Goal: Task Accomplishment & Management: Complete application form

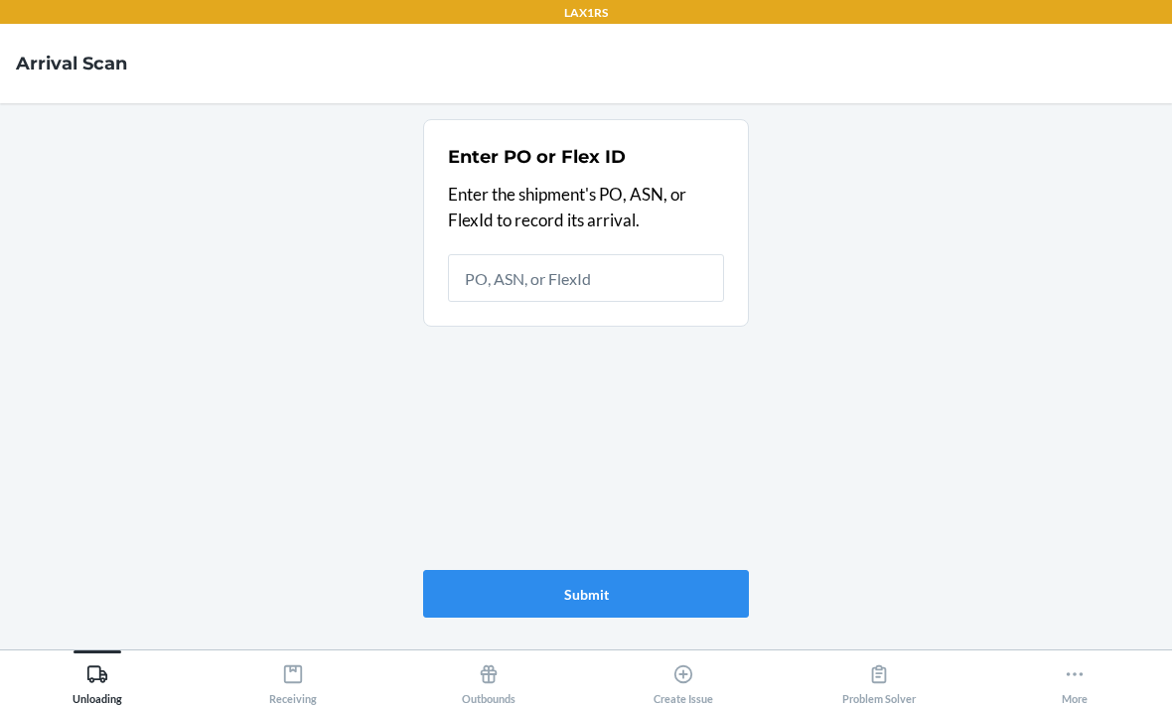
scroll to position [64, 0]
click at [662, 667] on div "Create Issue" at bounding box center [684, 681] width 60 height 50
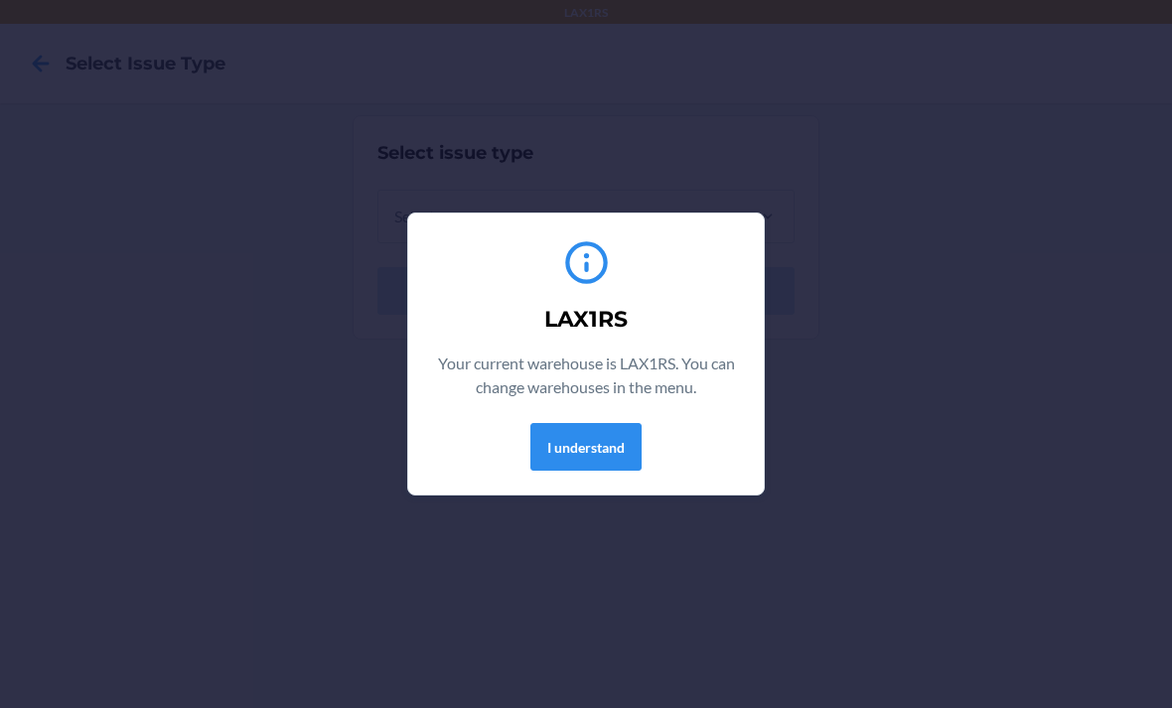
click at [615, 432] on button "I understand" at bounding box center [585, 447] width 111 height 48
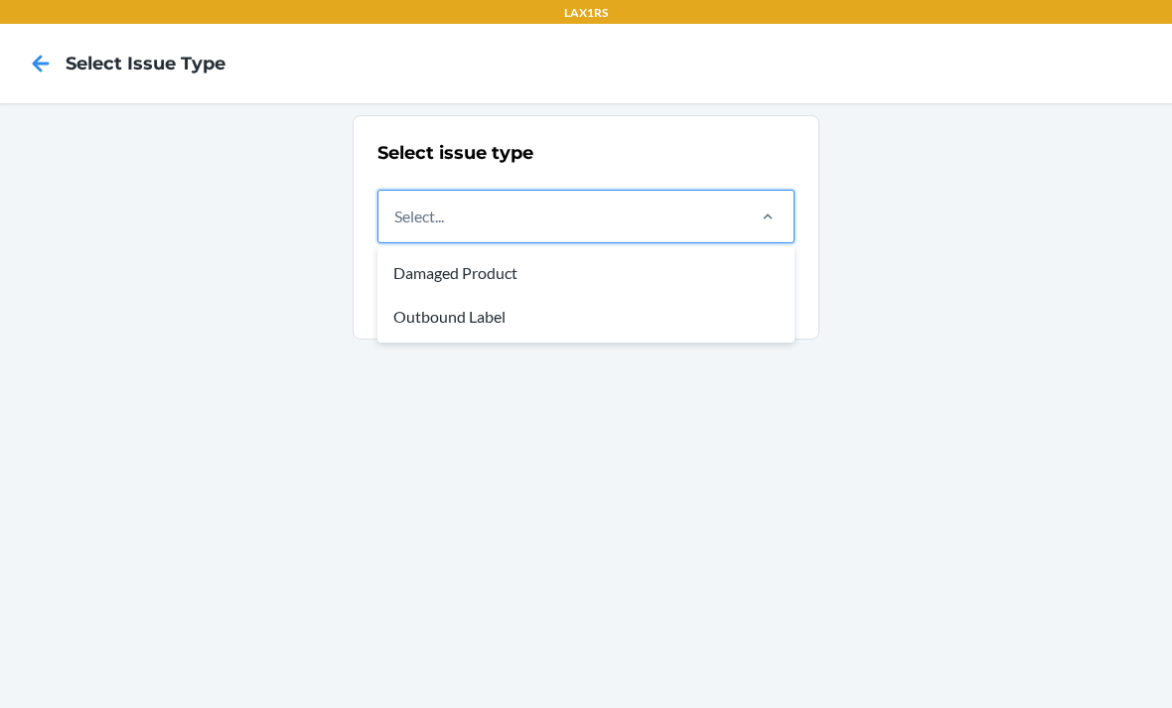
click at [732, 253] on div "Damaged Product" at bounding box center [585, 273] width 409 height 44
click at [396, 228] on input "option Damaged Product focused, 1 of 2. 2 results available. Use Up and Down to…" at bounding box center [395, 217] width 2 height 24
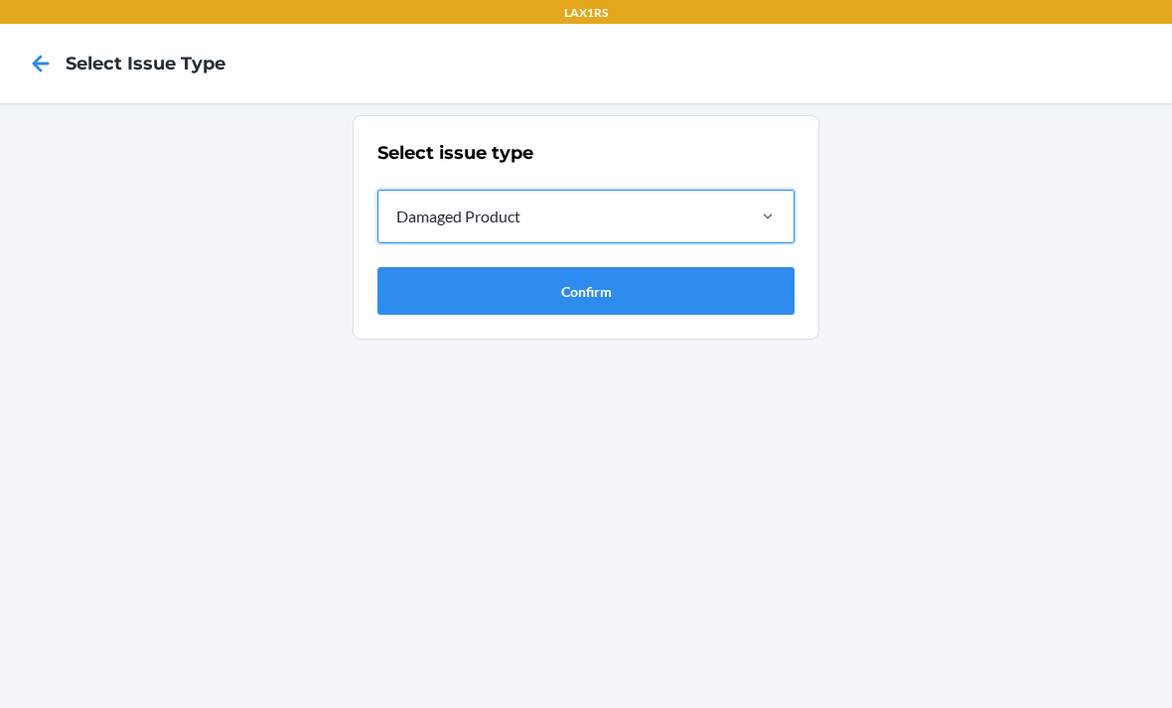
click at [729, 286] on button "Confirm" at bounding box center [586, 291] width 417 height 48
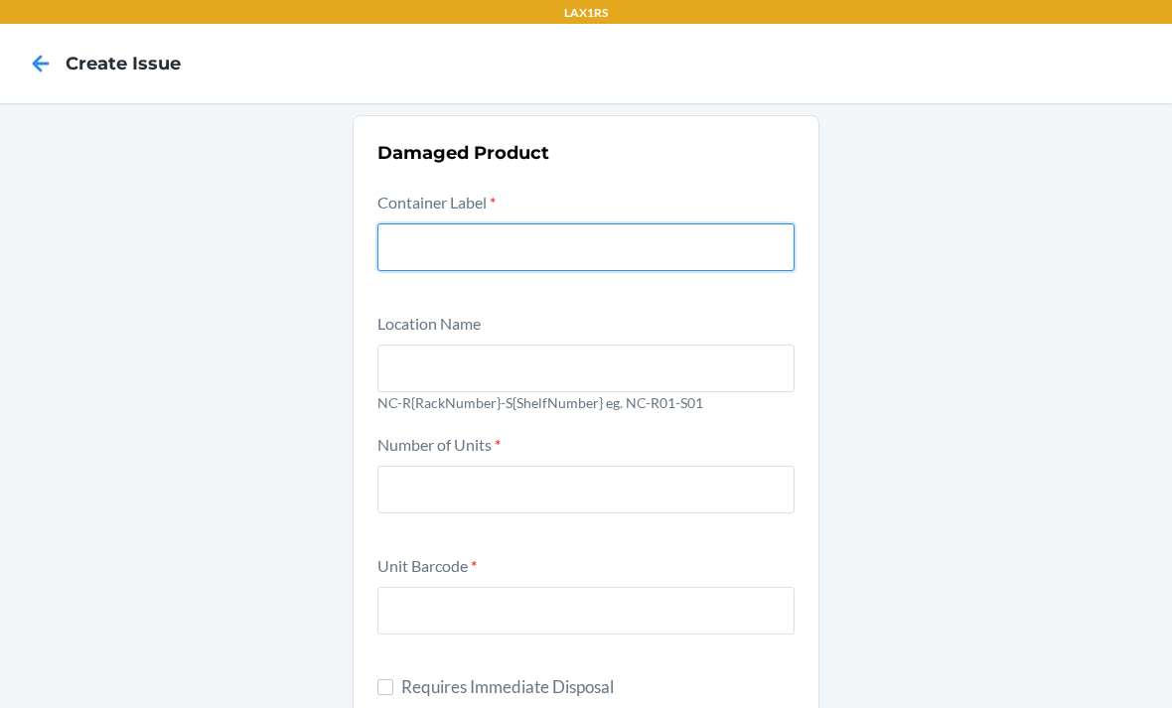
click at [726, 224] on input "text" at bounding box center [586, 248] width 417 height 48
type input "9914092"
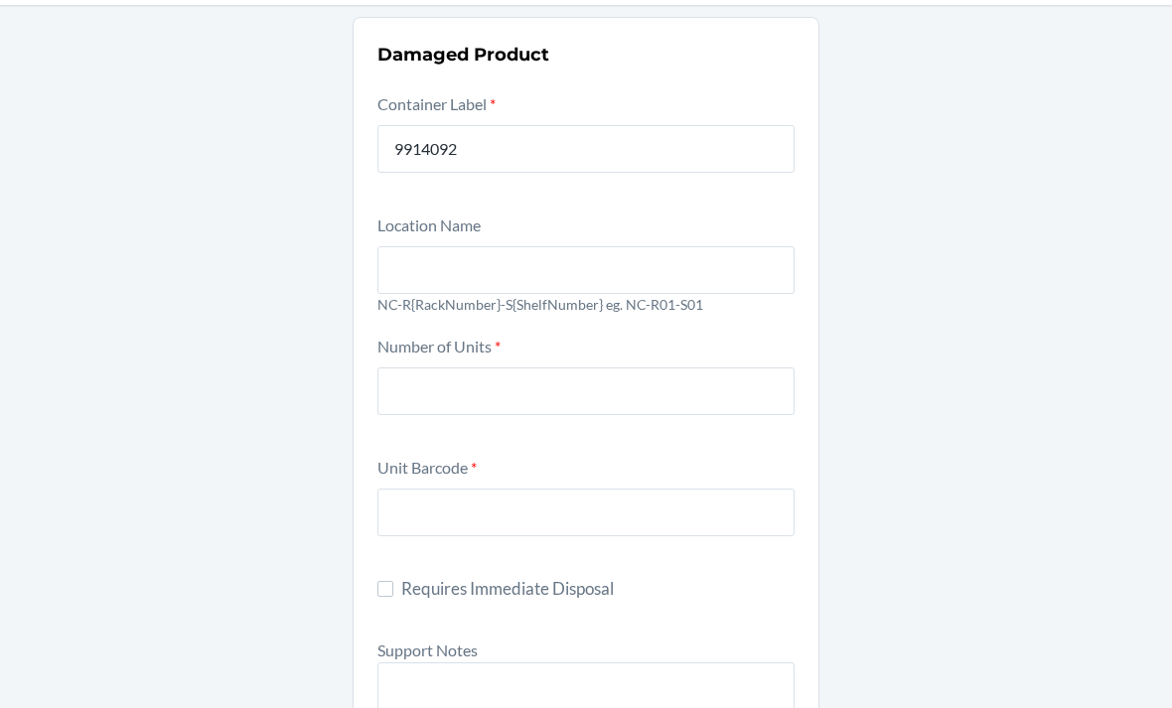
scroll to position [100, 0]
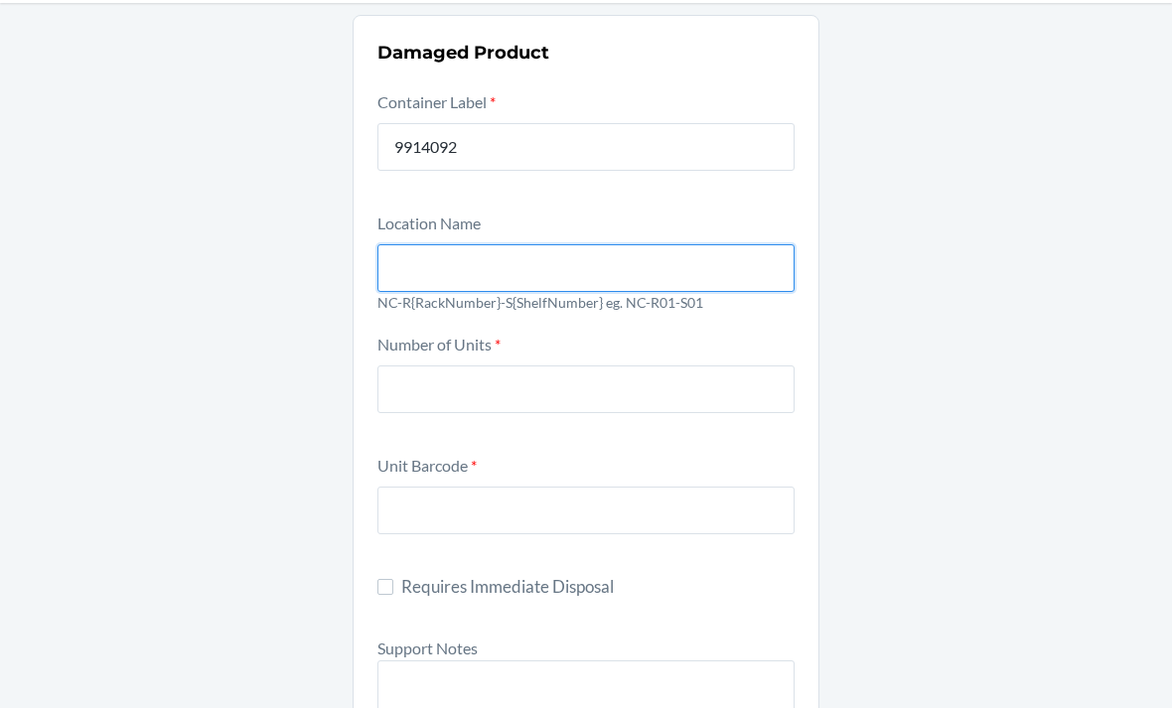
click at [728, 271] on input "text" at bounding box center [586, 268] width 417 height 48
type input "NC-R01-S01"
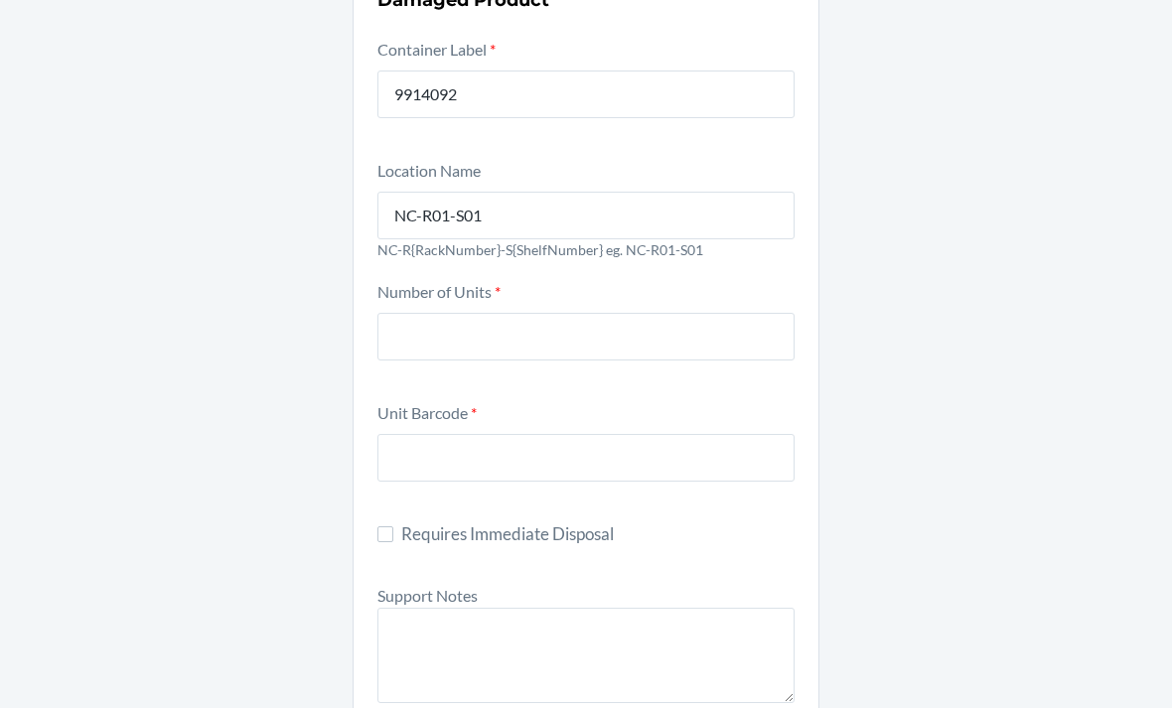
scroll to position [160, 0]
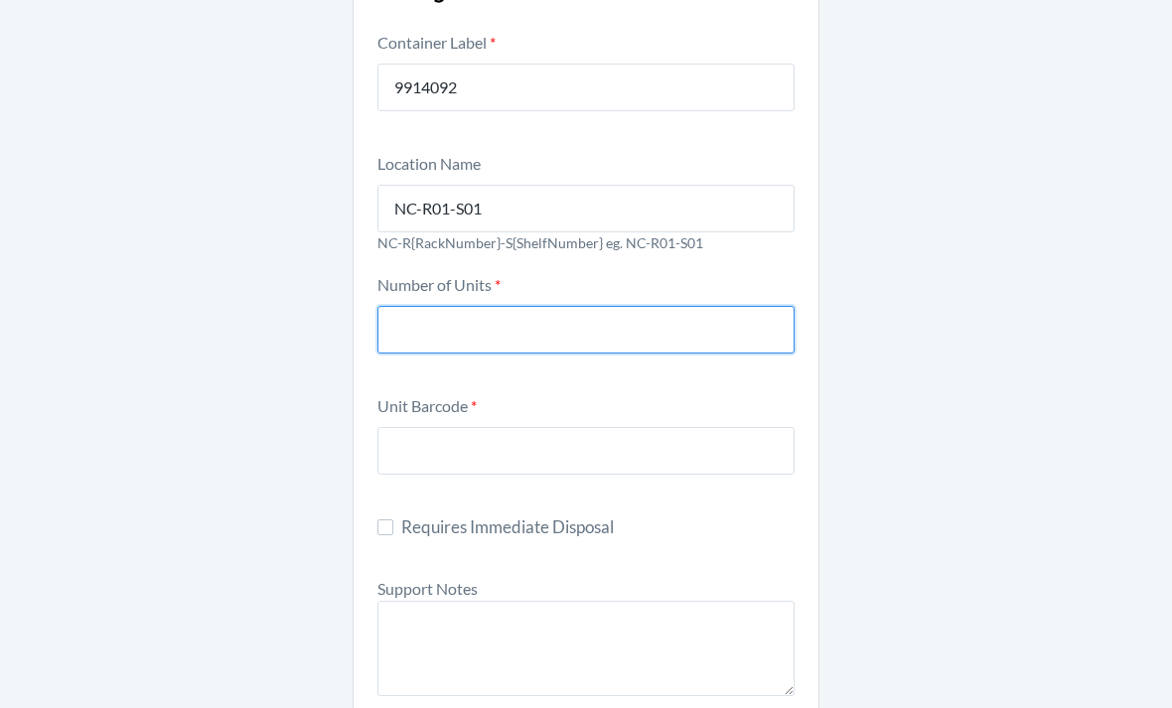
click at [695, 333] on input "number" at bounding box center [586, 330] width 417 height 48
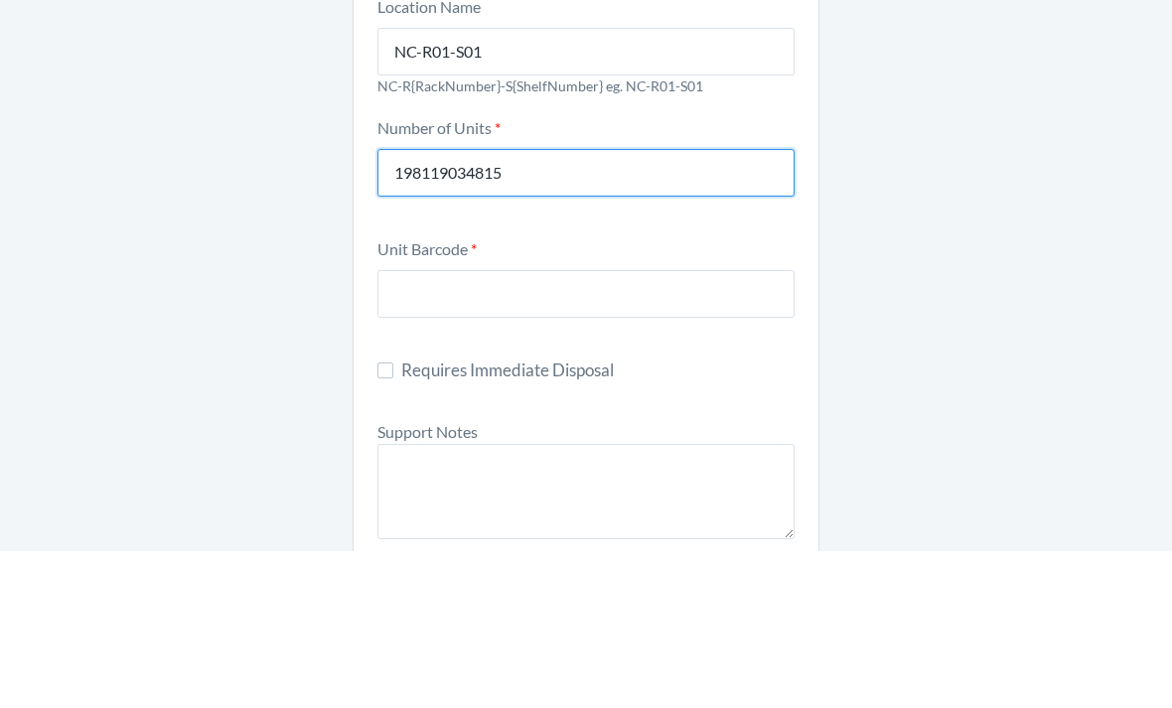
type input "198119034815"
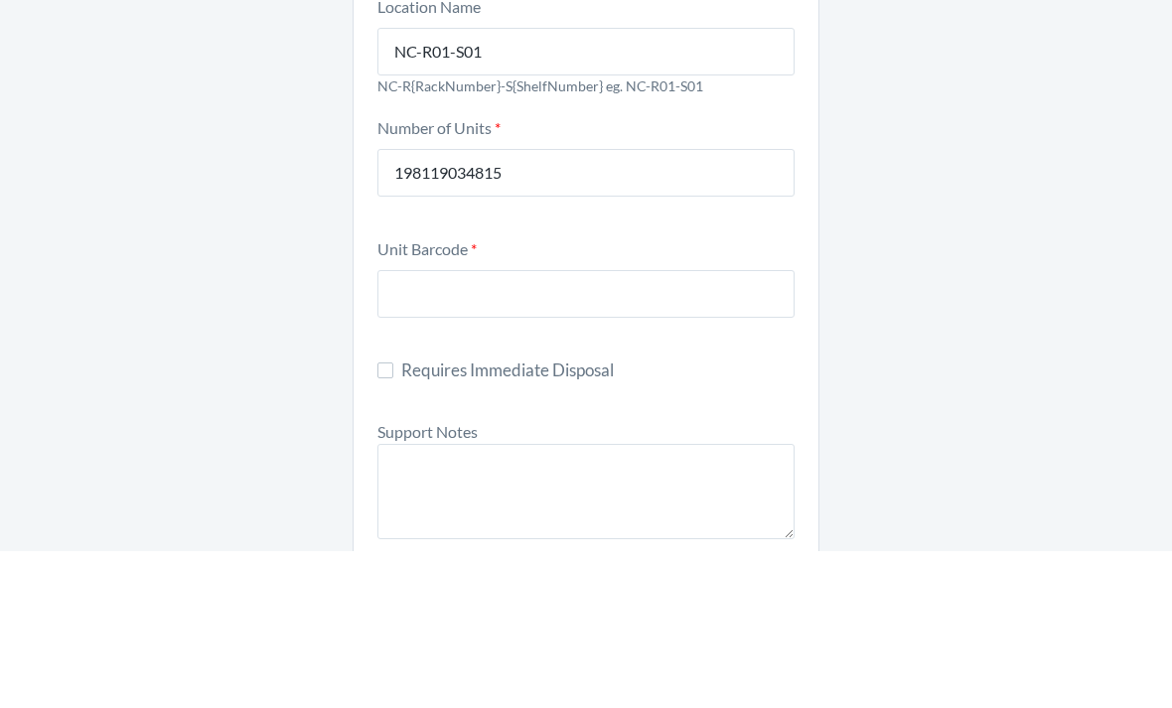
click at [969, 232] on div "Damaged Product Container Label * 9914092 Location Name [GEOGRAPHIC_DATA]-R01-S…" at bounding box center [586, 678] width 1172 height 1470
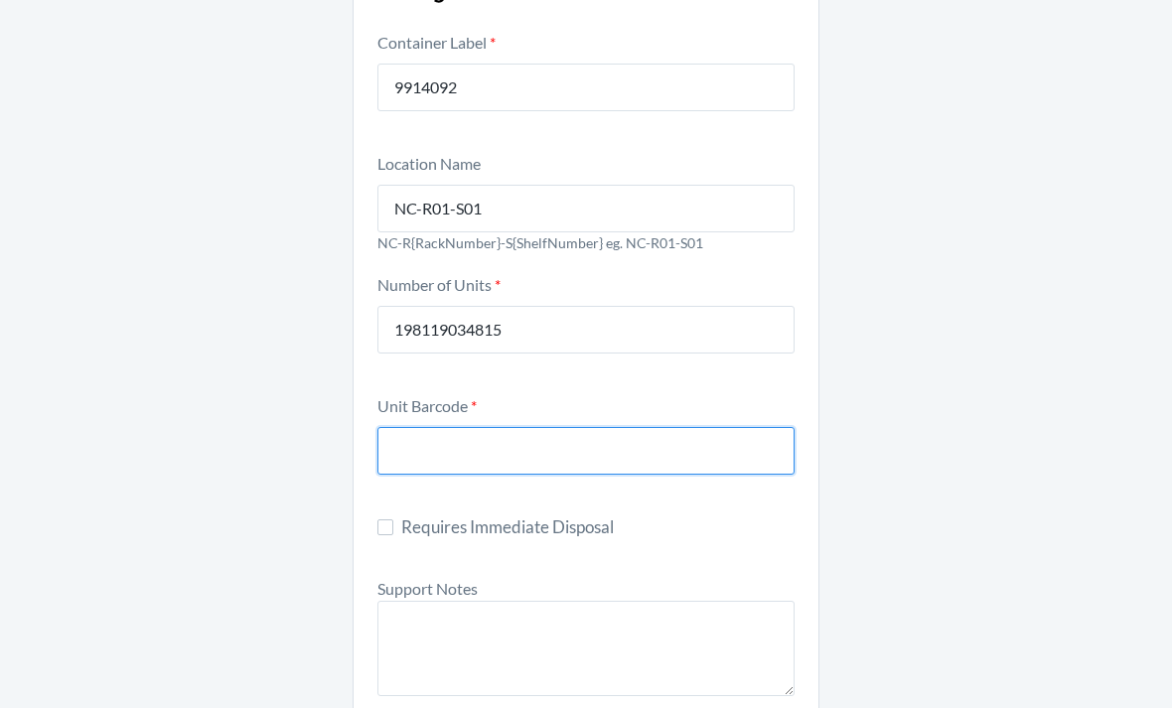
click at [391, 427] on input "text" at bounding box center [586, 451] width 417 height 48
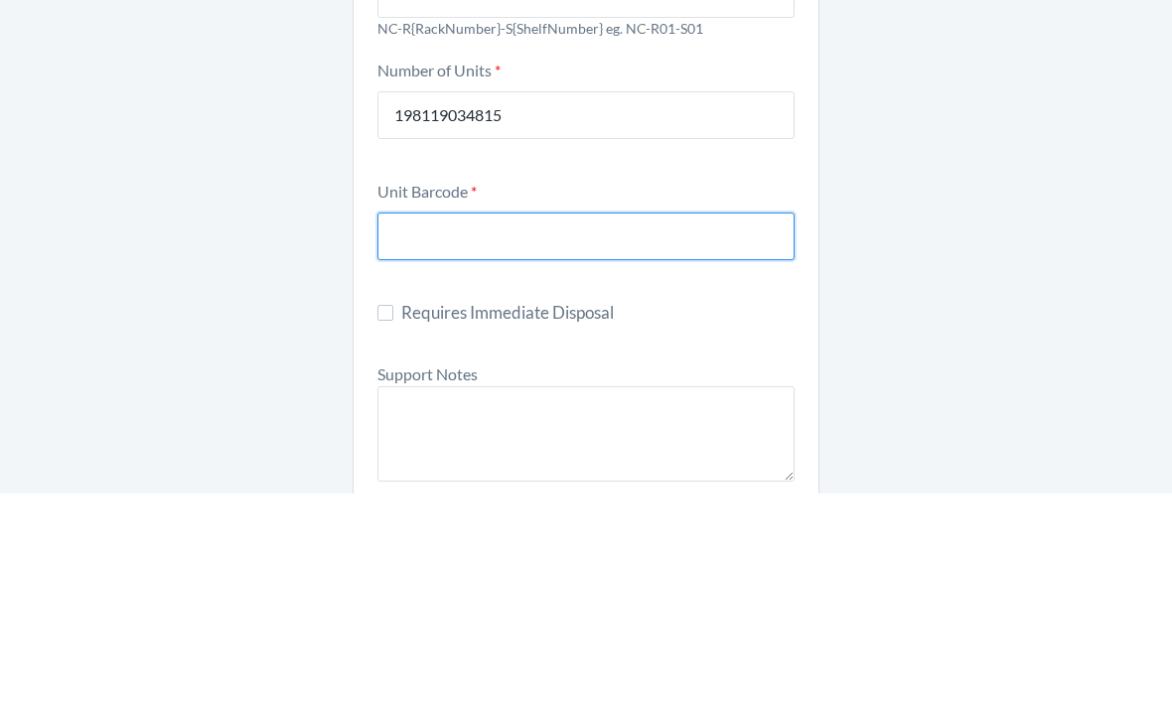
scroll to position [145, 0]
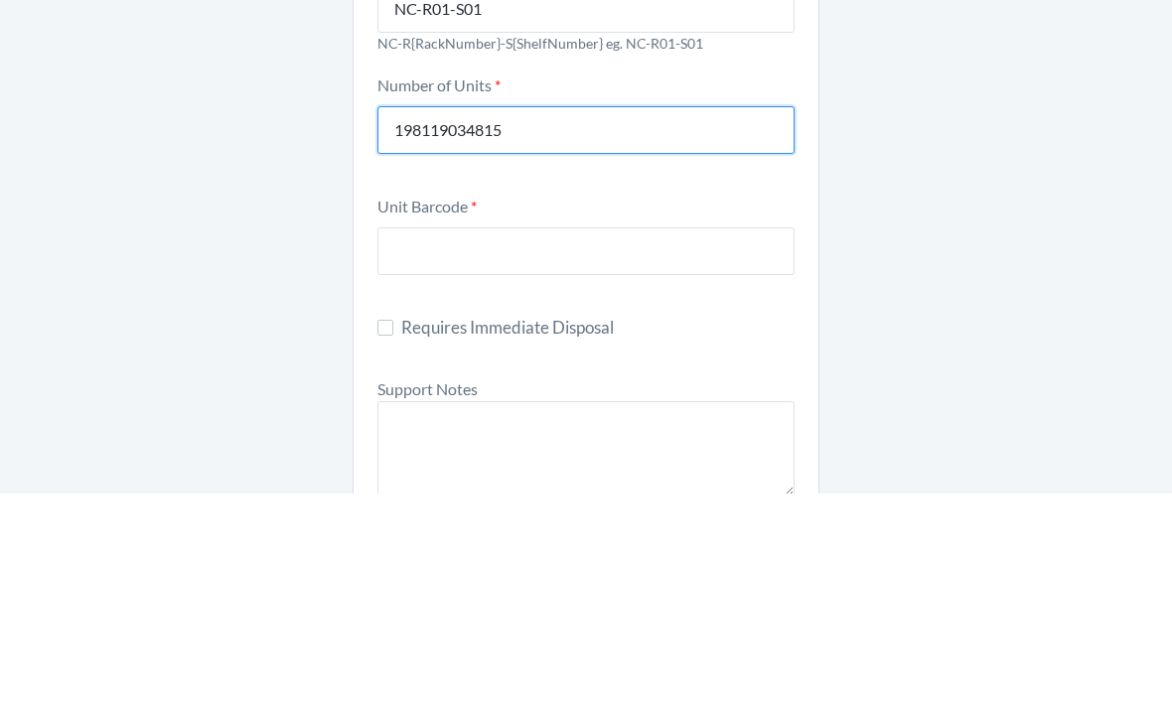
click at [423, 321] on input "198119034815" at bounding box center [586, 345] width 417 height 48
click at [422, 321] on input "198119034815" at bounding box center [586, 345] width 417 height 48
click at [427, 321] on input "198119034815" at bounding box center [586, 345] width 417 height 48
click at [426, 321] on input "198119034815" at bounding box center [586, 345] width 417 height 48
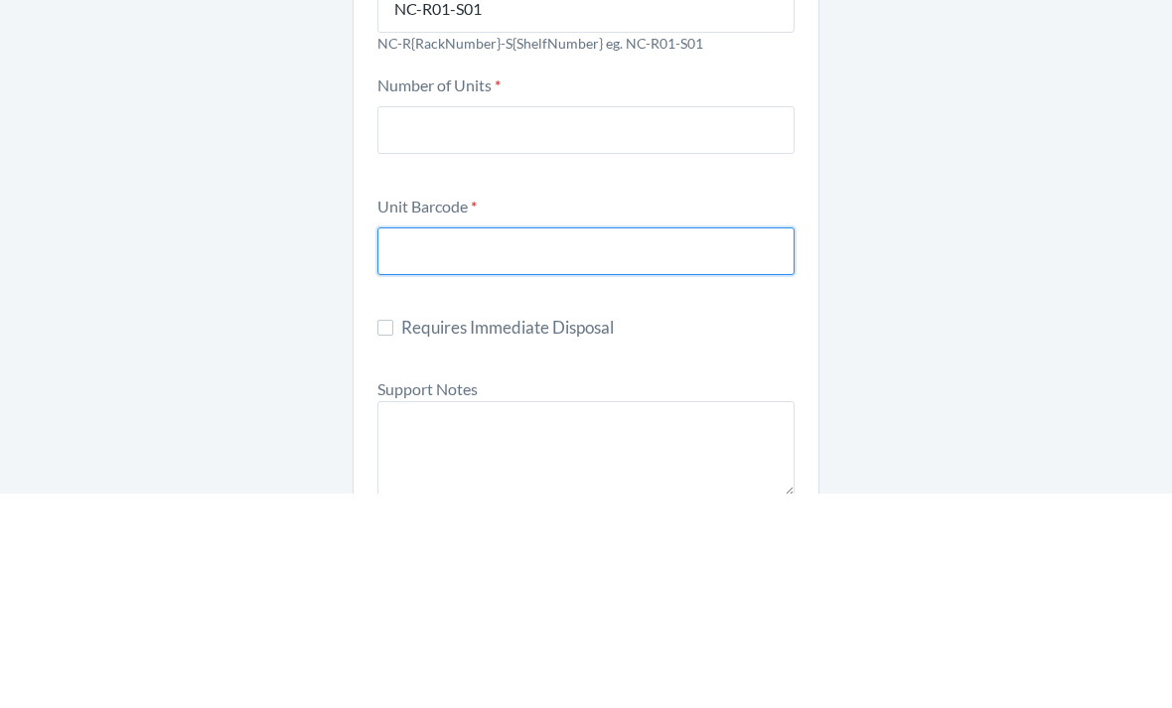
click at [432, 442] on input "text" at bounding box center [586, 466] width 417 height 48
click at [410, 442] on input "text" at bounding box center [586, 466] width 417 height 48
paste input "198119034815"
type input "198119034815"
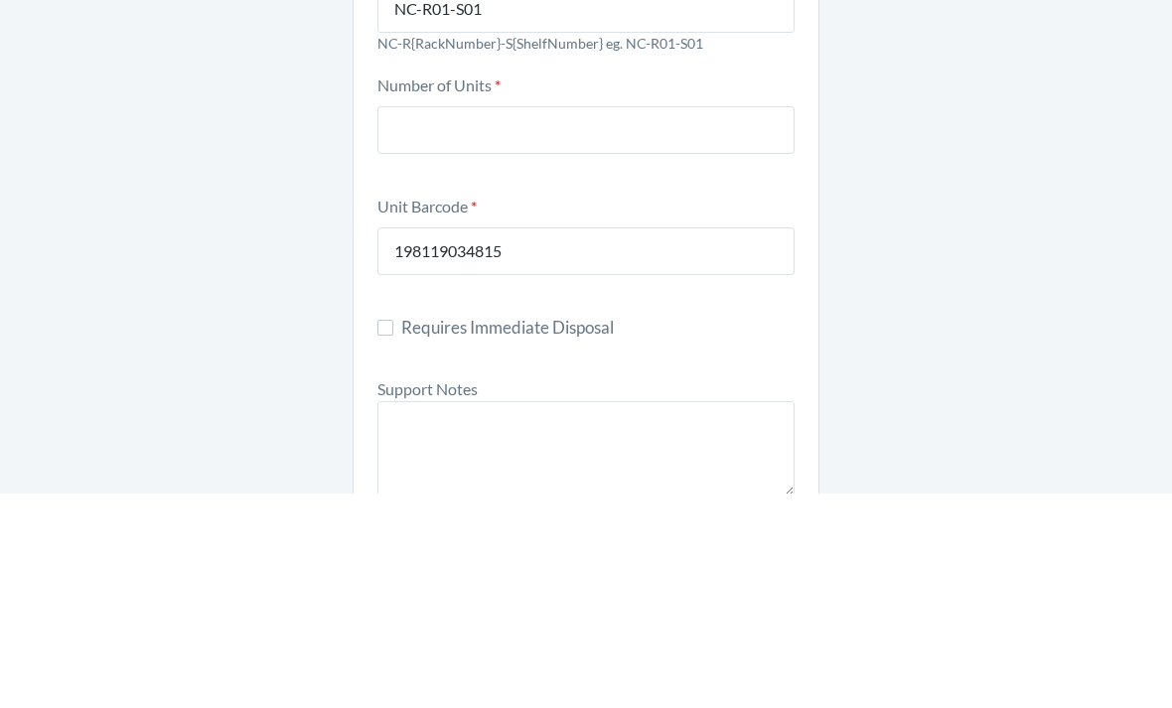
click at [232, 232] on div "Damaged Product Container Label * 9914092 Location Name [GEOGRAPHIC_DATA]-R01-S…" at bounding box center [586, 693] width 1172 height 1470
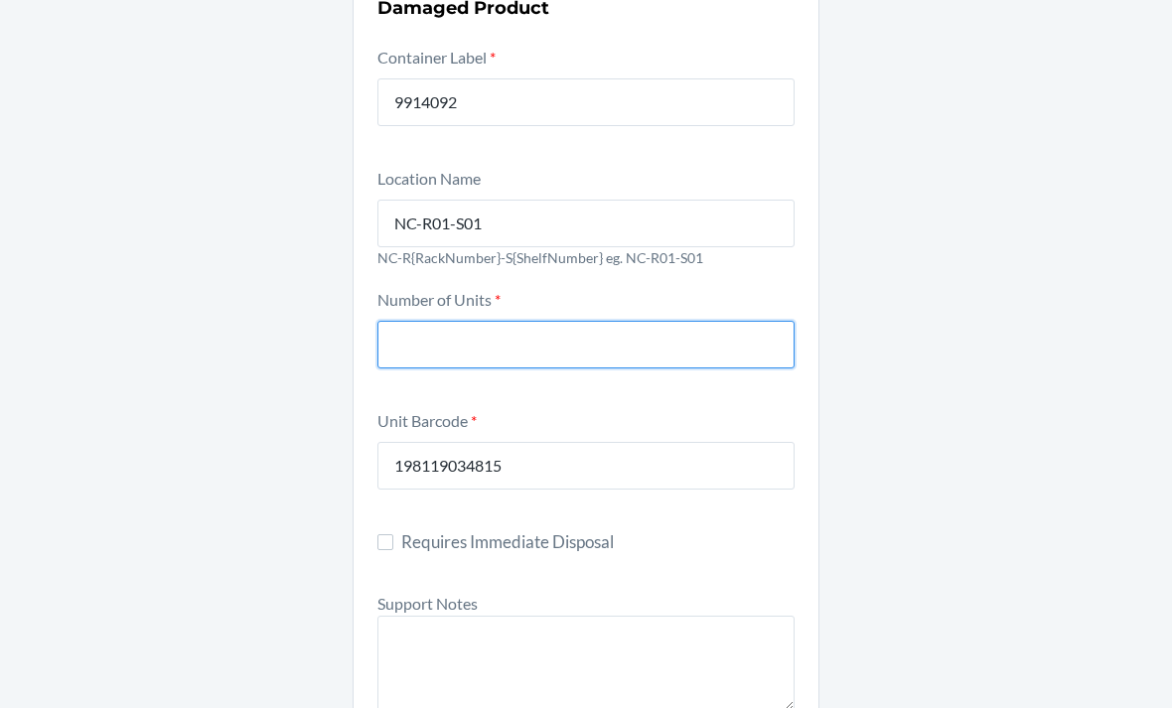
click at [455, 321] on input "number" at bounding box center [586, 345] width 417 height 48
type input "5"
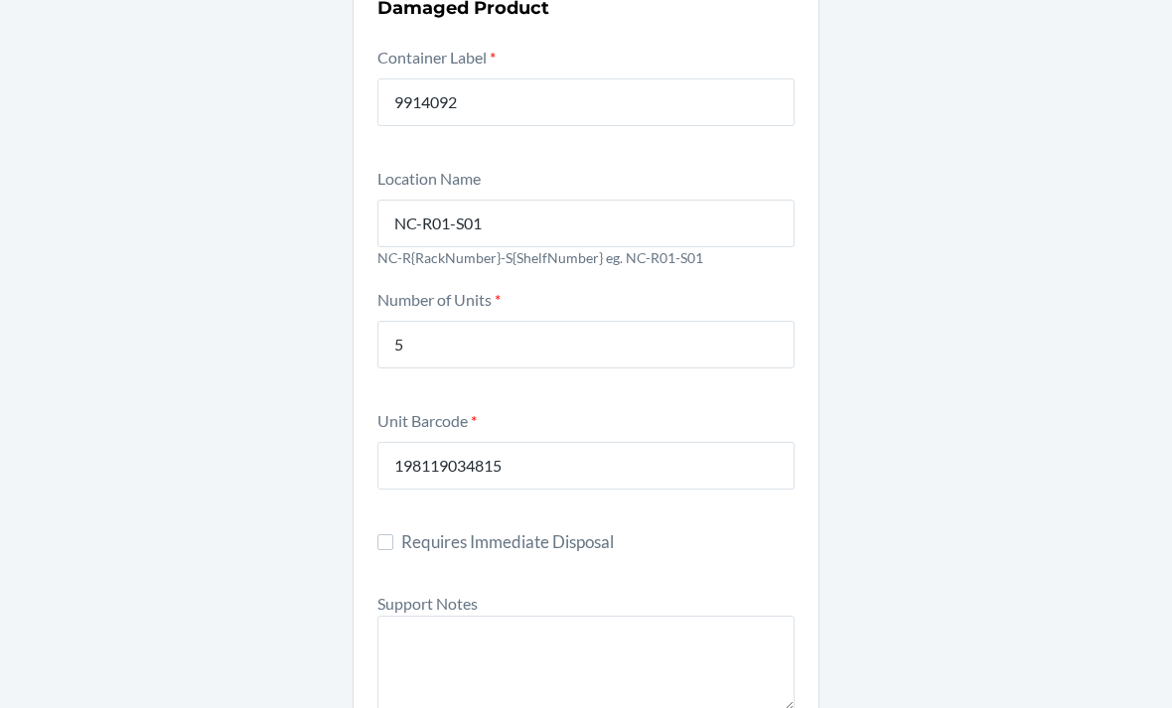
click at [1012, 229] on div "Damaged Product Container Label * 9914092 Location Name [GEOGRAPHIC_DATA]-R01-S…" at bounding box center [586, 693] width 1172 height 1470
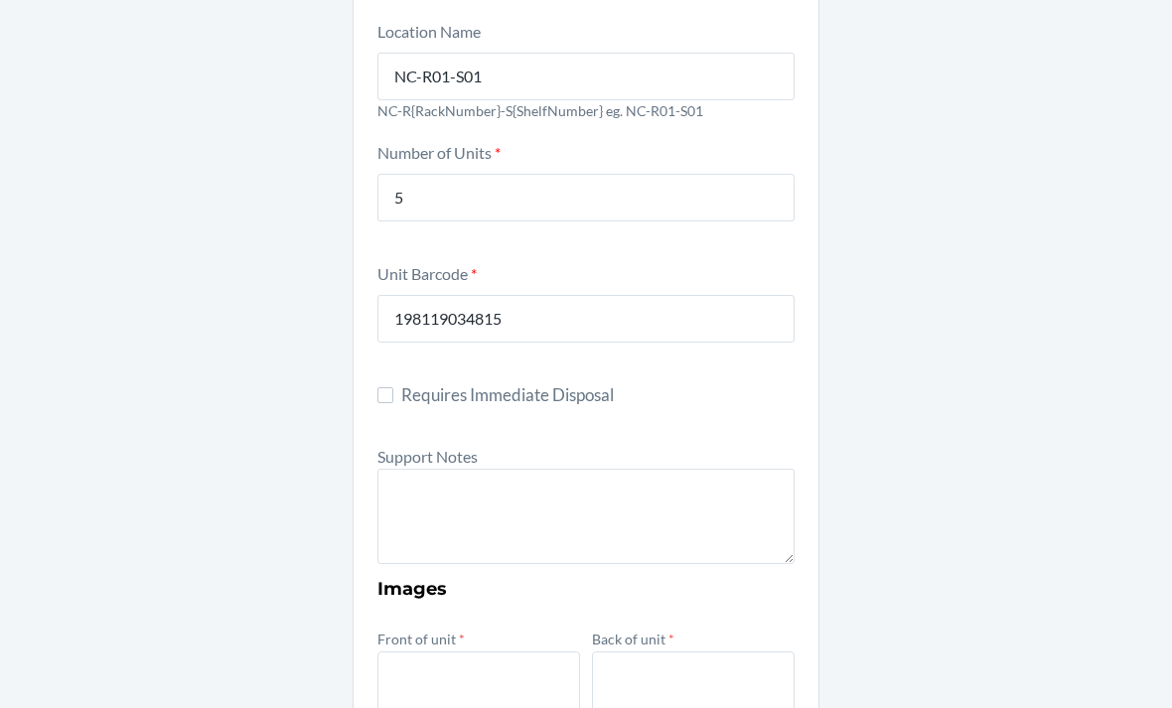
scroll to position [293, 0]
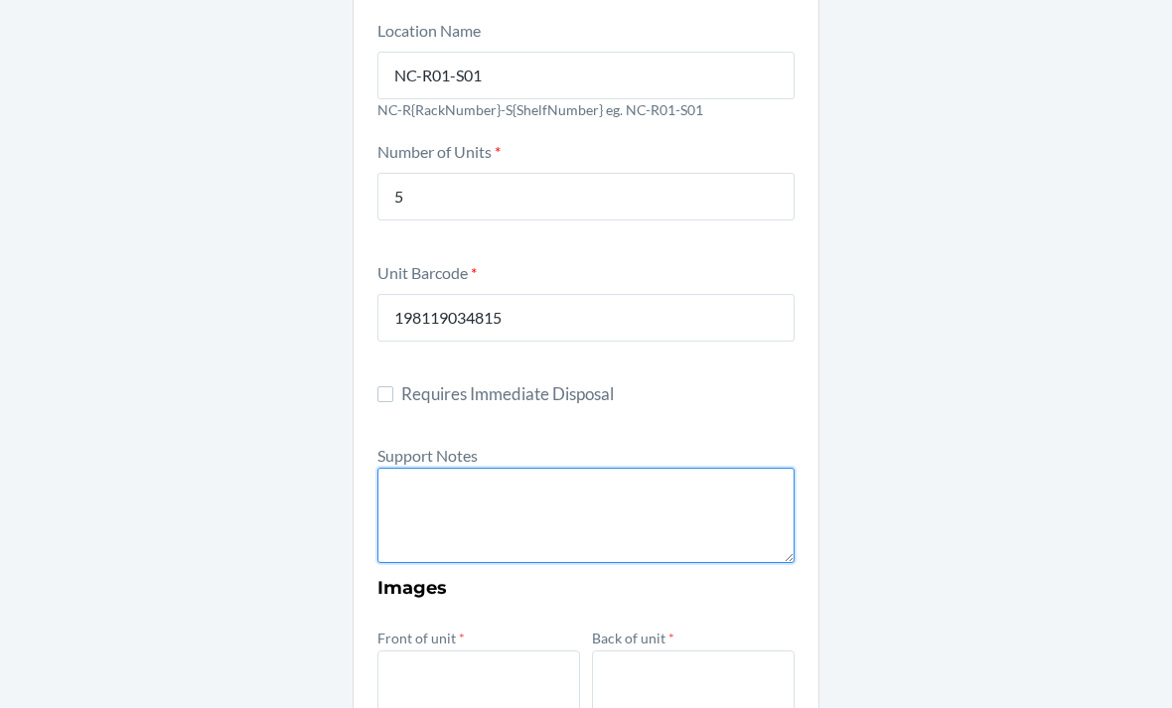
click at [699, 468] on textarea at bounding box center [586, 515] width 417 height 95
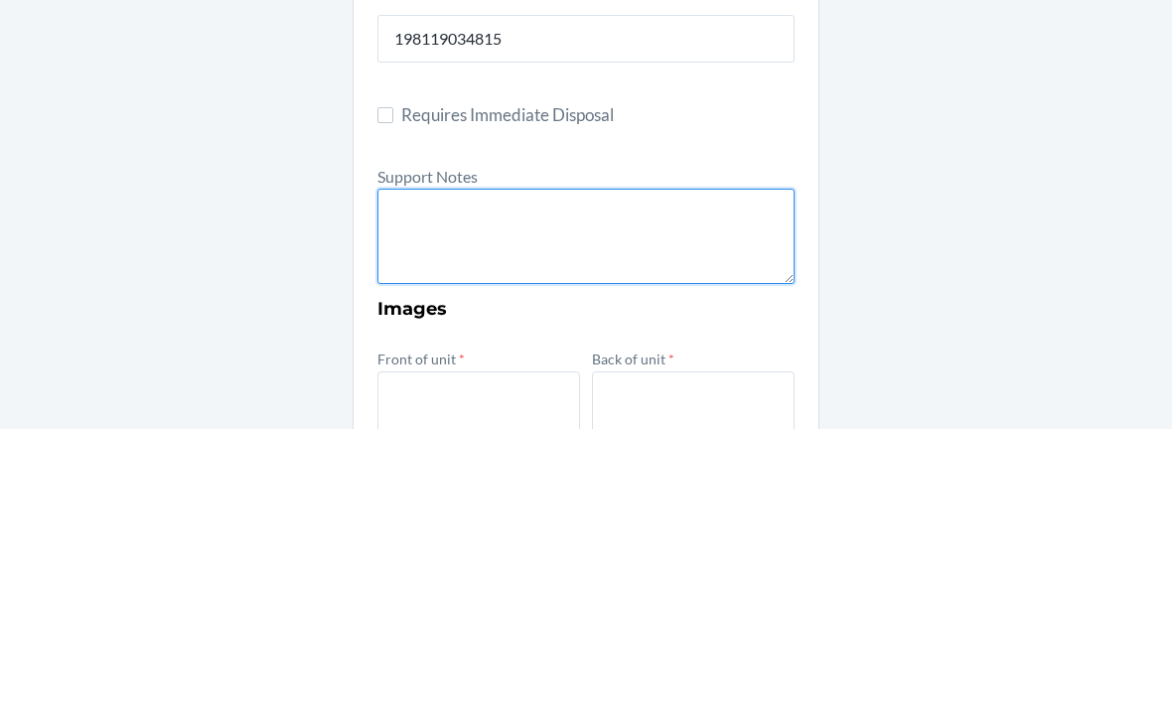
type textarea "R"
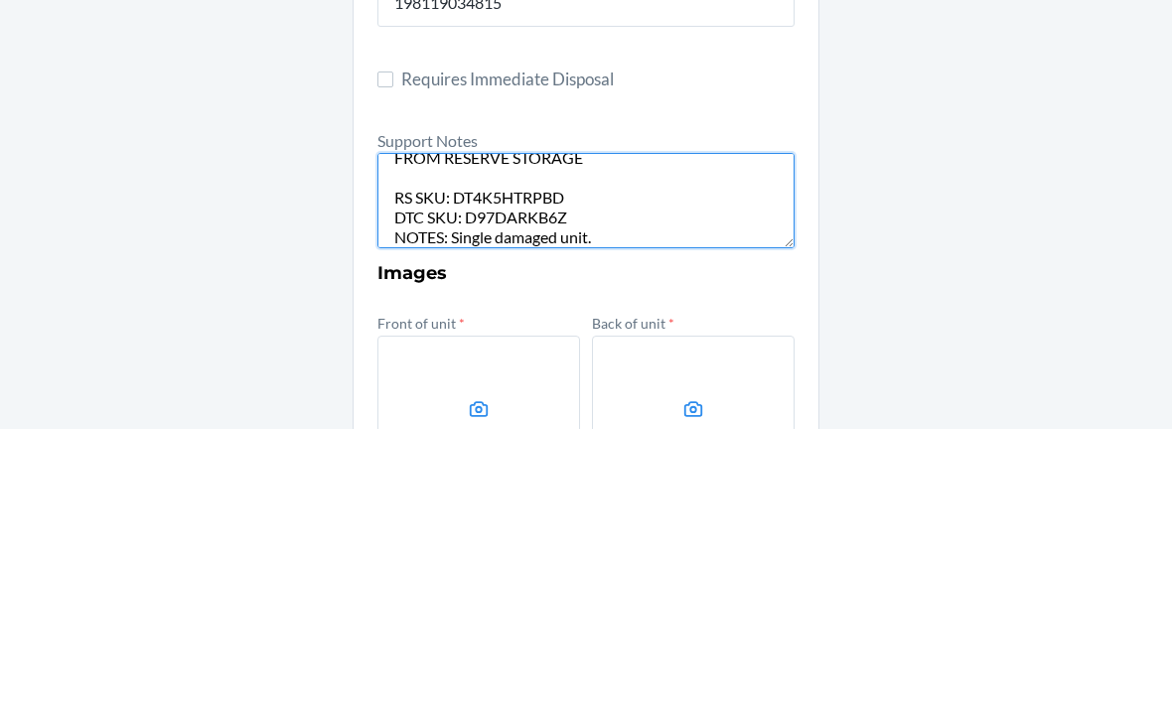
scroll to position [348, 0]
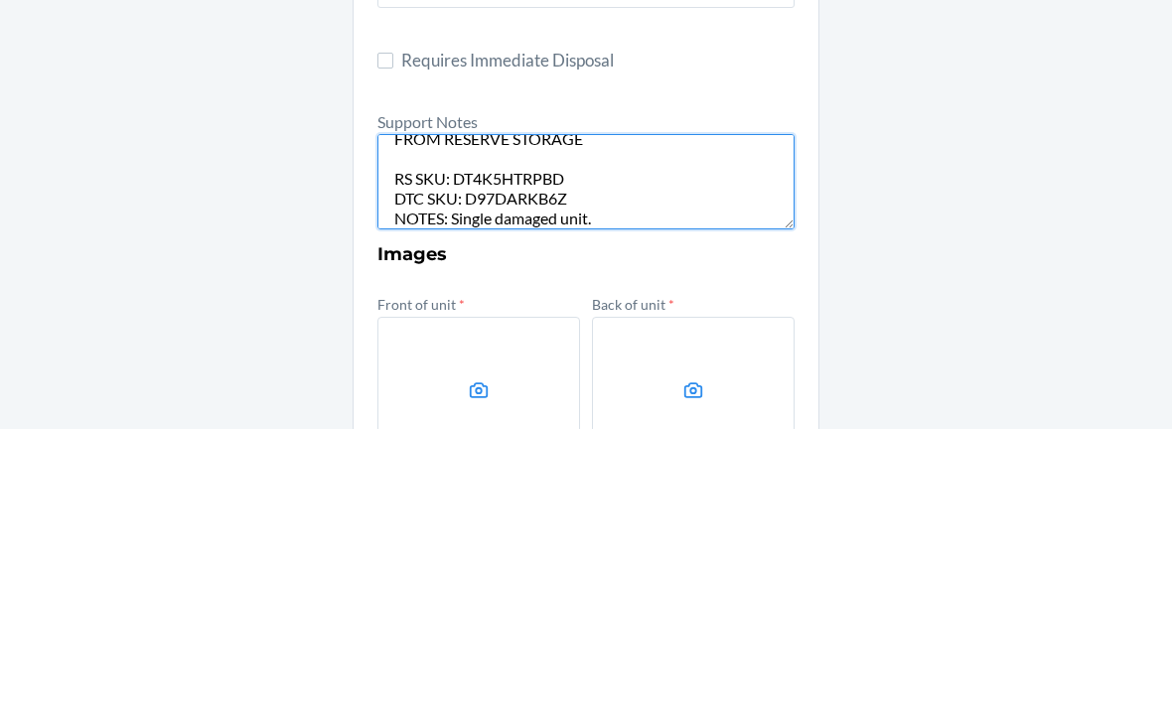
type textarea "FROM RESERVE STORAGE RS SKU: DT4K5HTRPBD DTC SKU: D97DARKB6Z NOTES: Single dama…"
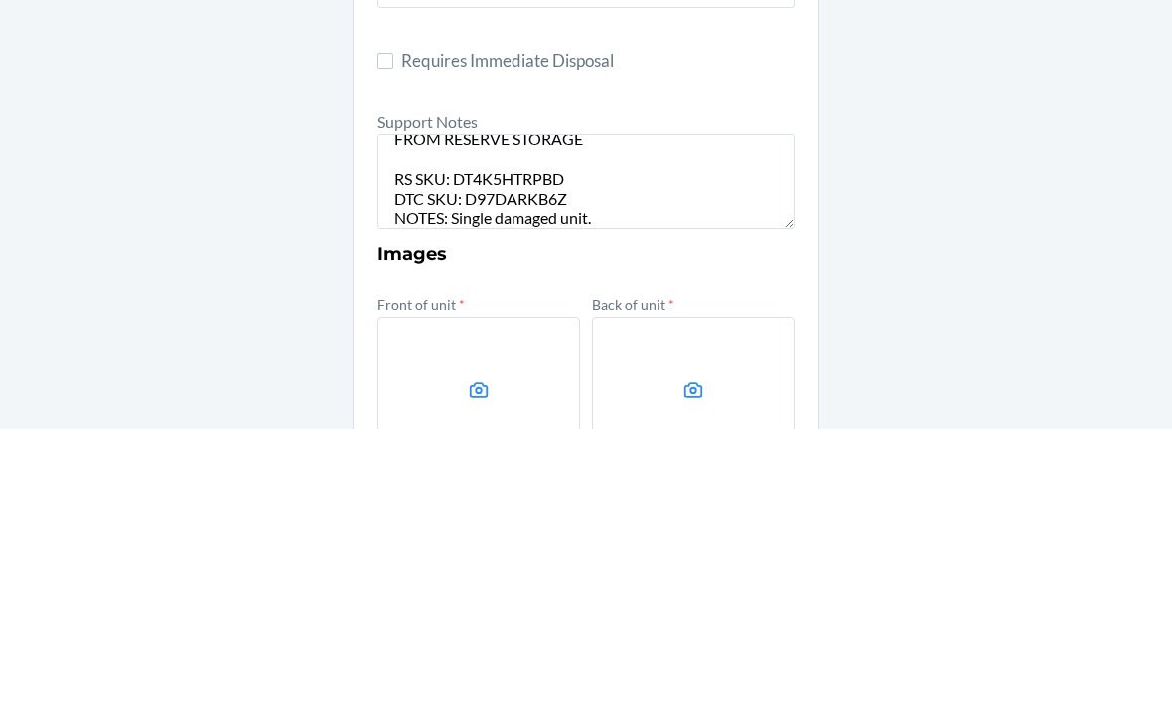
click at [537, 596] on label at bounding box center [479, 670] width 203 height 149
click at [0, 0] on input "file" at bounding box center [0, 0] width 0 height 0
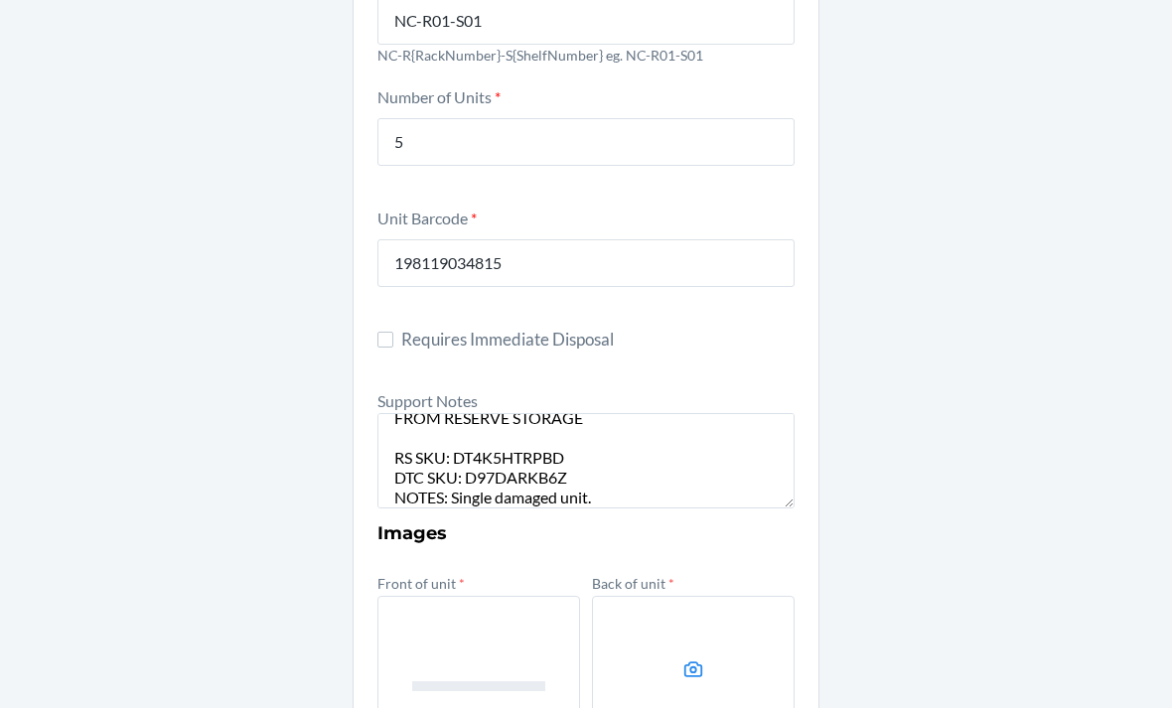
click at [747, 602] on label at bounding box center [693, 670] width 203 height 149
click at [0, 0] on input "file" at bounding box center [0, 0] width 0 height 0
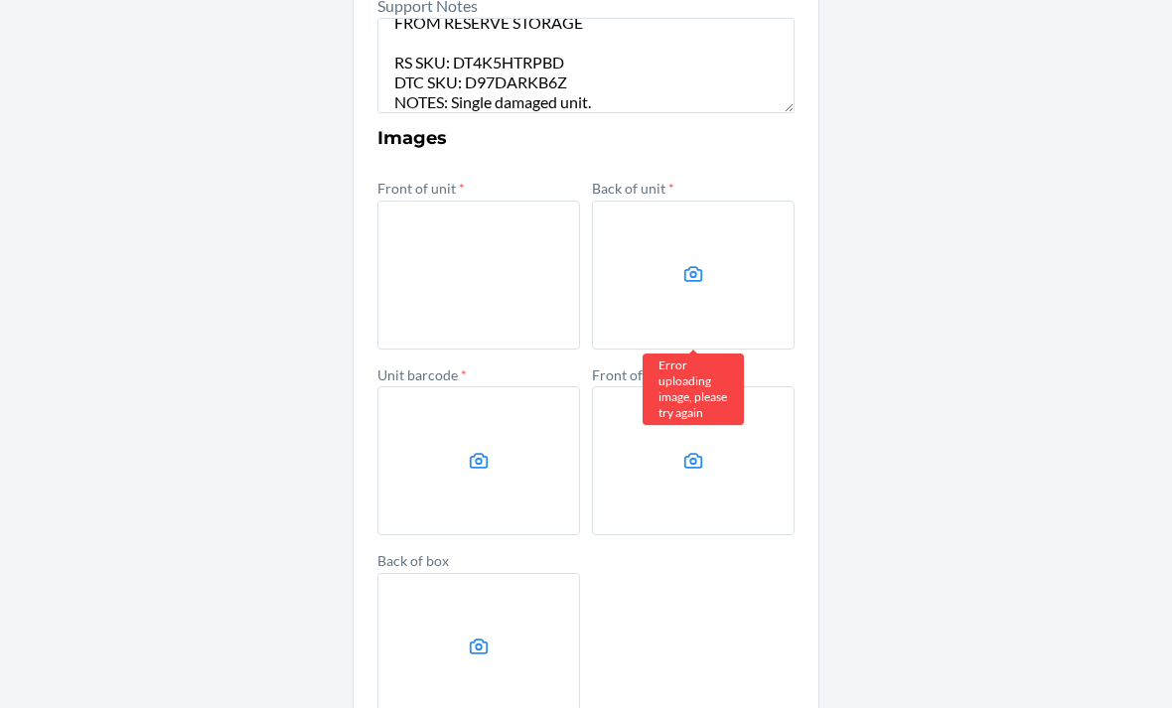
scroll to position [751, 0]
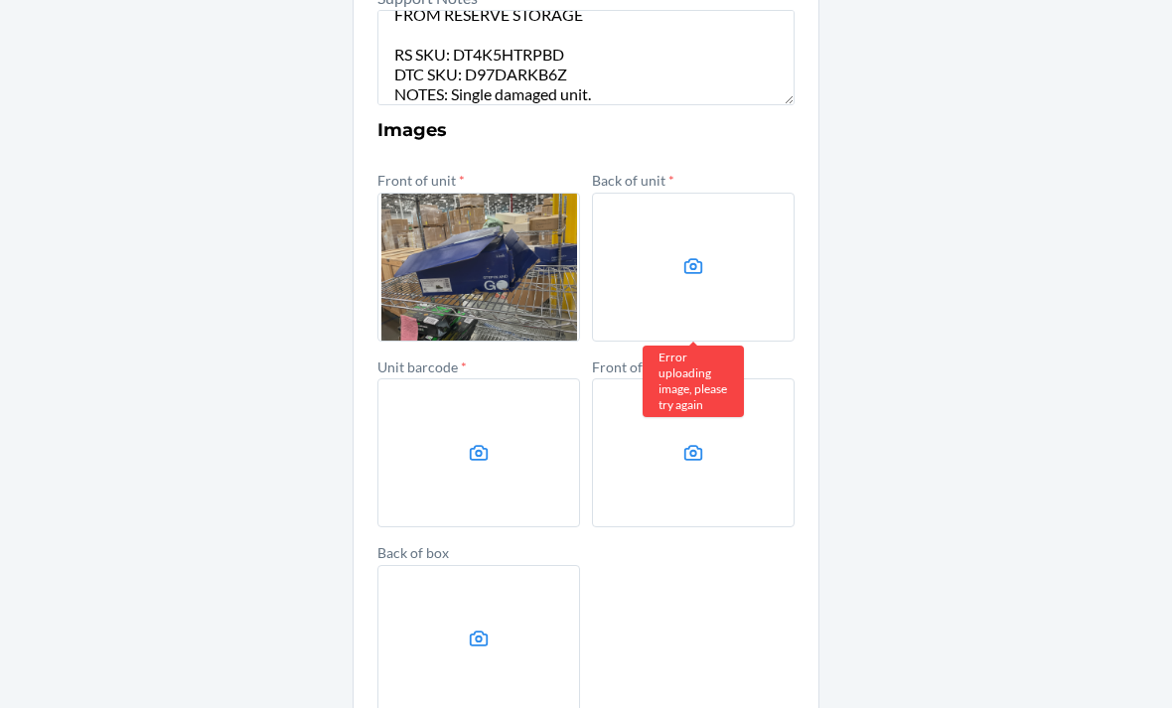
click at [713, 244] on label at bounding box center [693, 267] width 203 height 149
click at [0, 0] on input "file" at bounding box center [0, 0] width 0 height 0
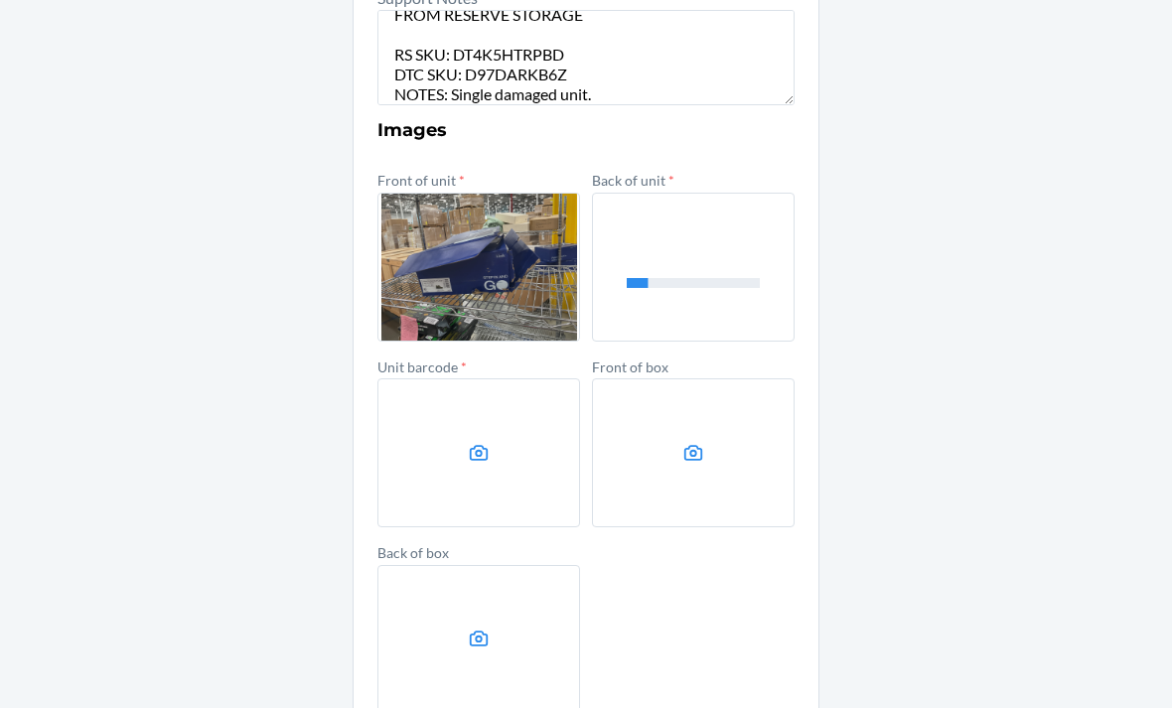
click at [488, 445] on icon at bounding box center [479, 453] width 19 height 16
click at [0, 0] on input "file" at bounding box center [0, 0] width 0 height 0
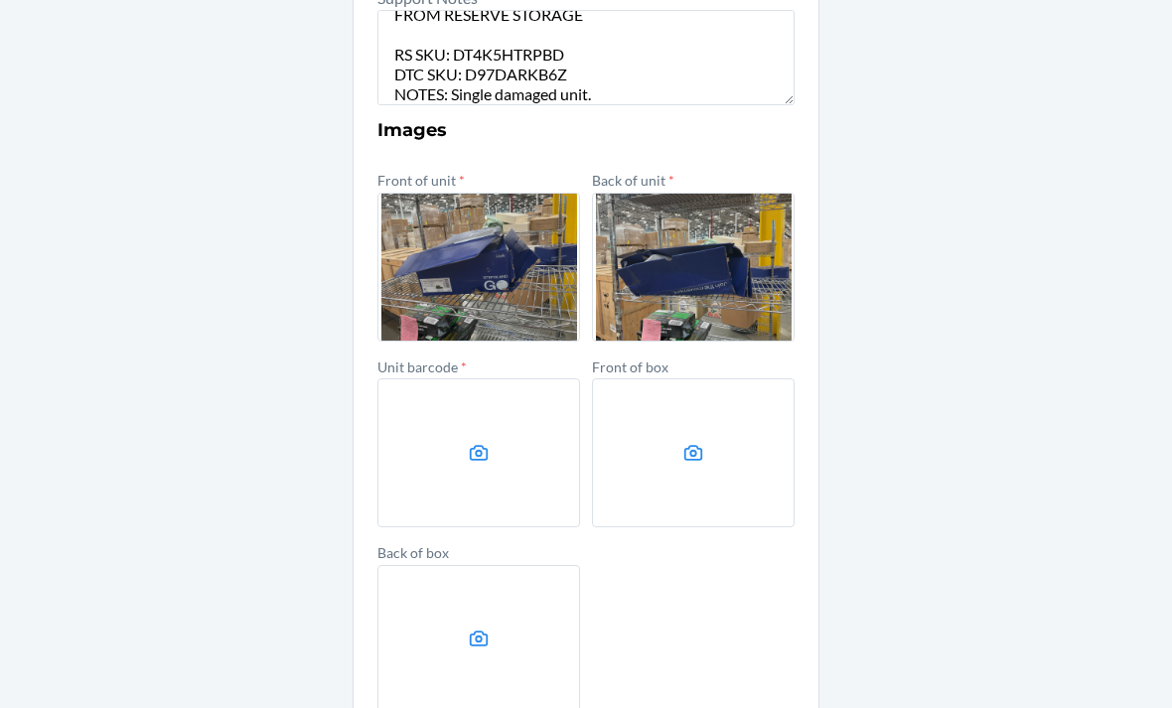
click at [752, 382] on label at bounding box center [693, 452] width 203 height 149
click at [0, 0] on input "file" at bounding box center [0, 0] width 0 height 0
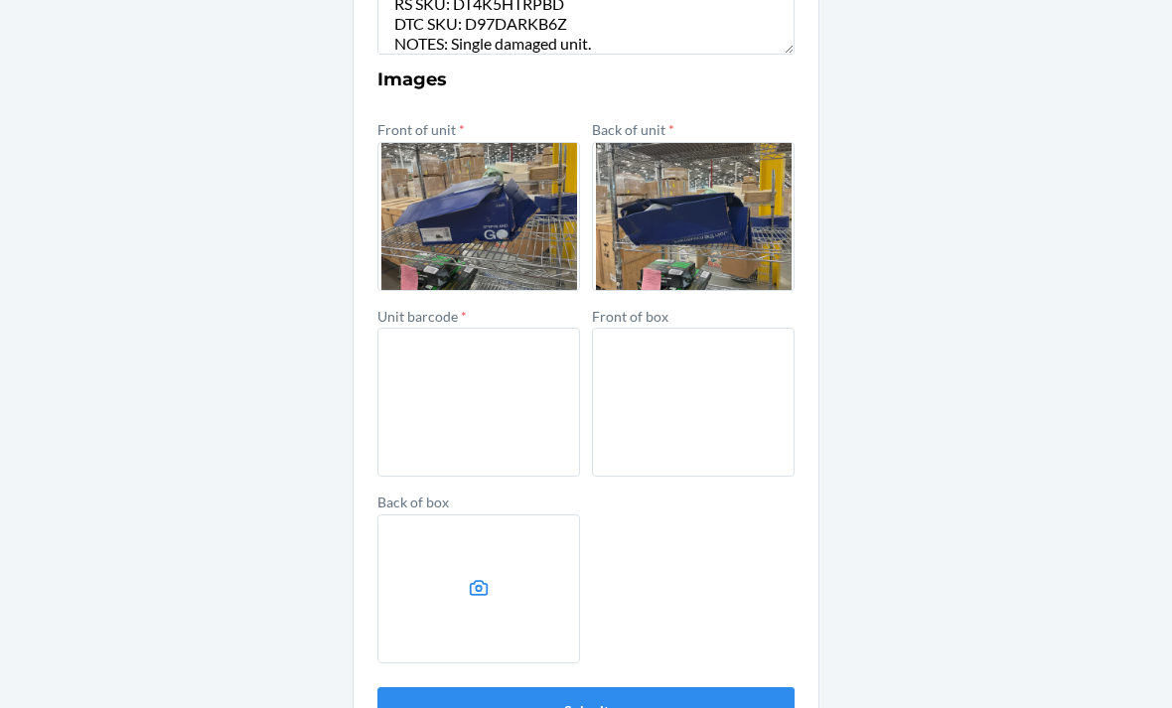
scroll to position [799, 0]
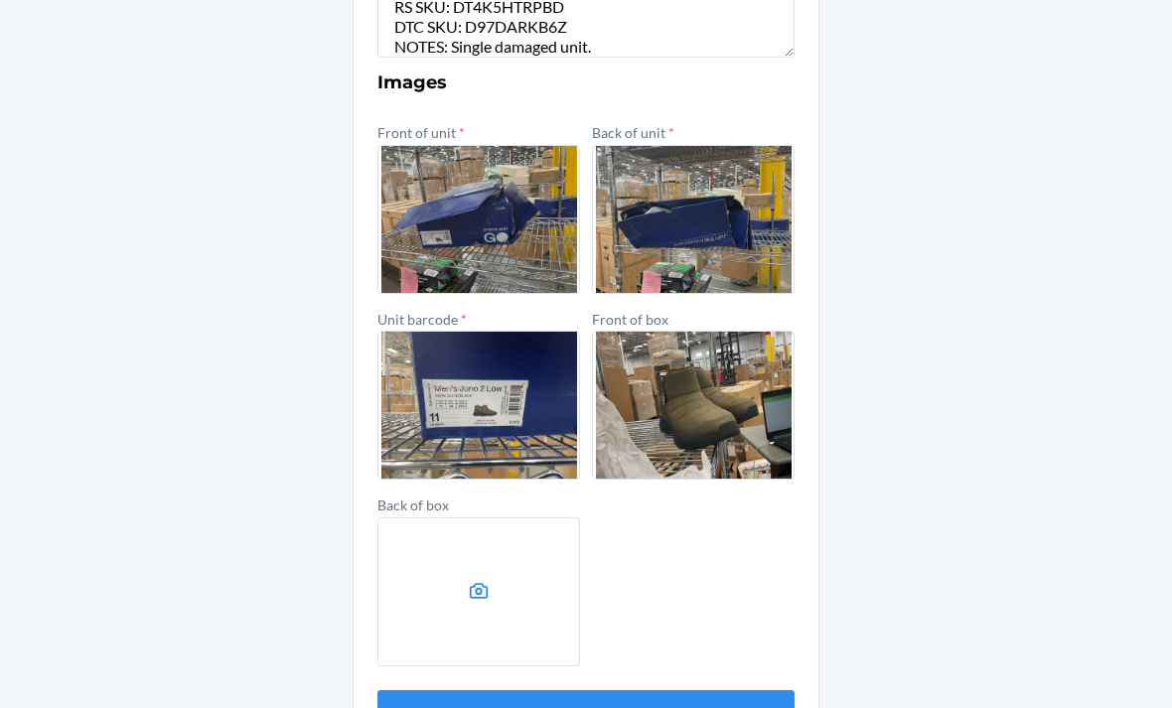
click at [701, 690] on button "Submit" at bounding box center [586, 714] width 417 height 48
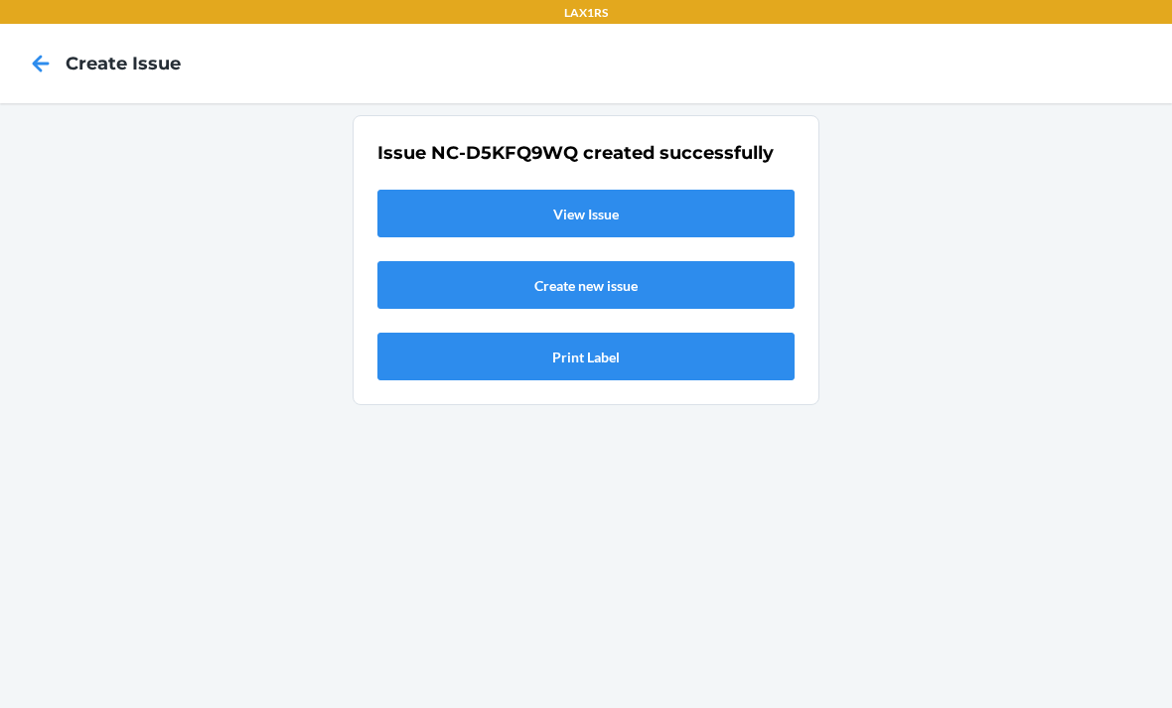
click at [729, 190] on link "View Issue" at bounding box center [586, 214] width 417 height 48
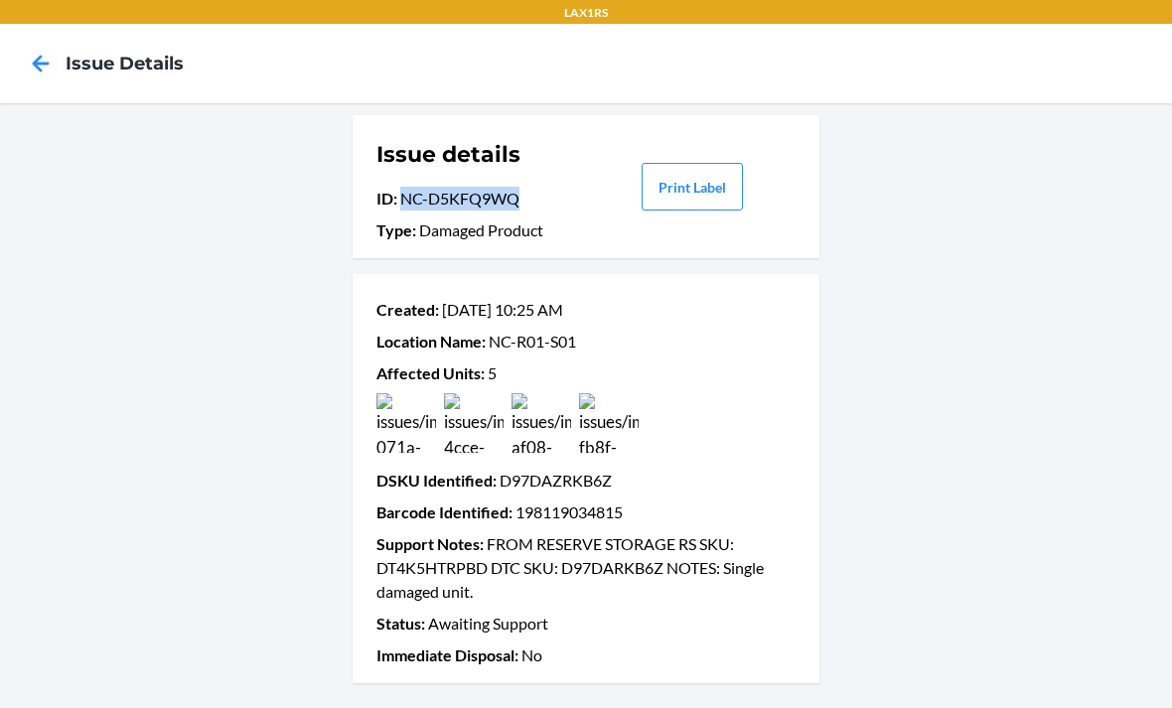
click at [264, 682] on div "Issue details ID : NC-D5KFQ9WQ Type : Damaged Product Print Label Created : [DA…" at bounding box center [586, 405] width 1172 height 605
click at [41, 66] on icon at bounding box center [41, 64] width 34 height 34
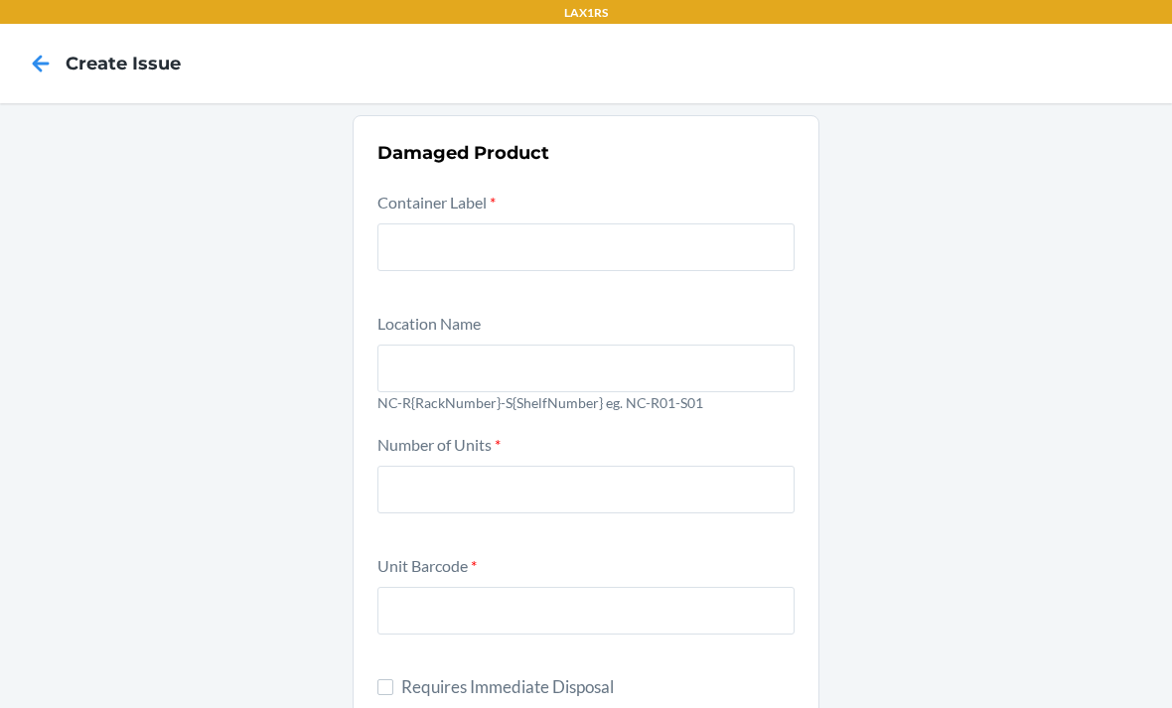
scroll to position [64, 0]
click at [450, 224] on input "text" at bounding box center [586, 248] width 417 height 48
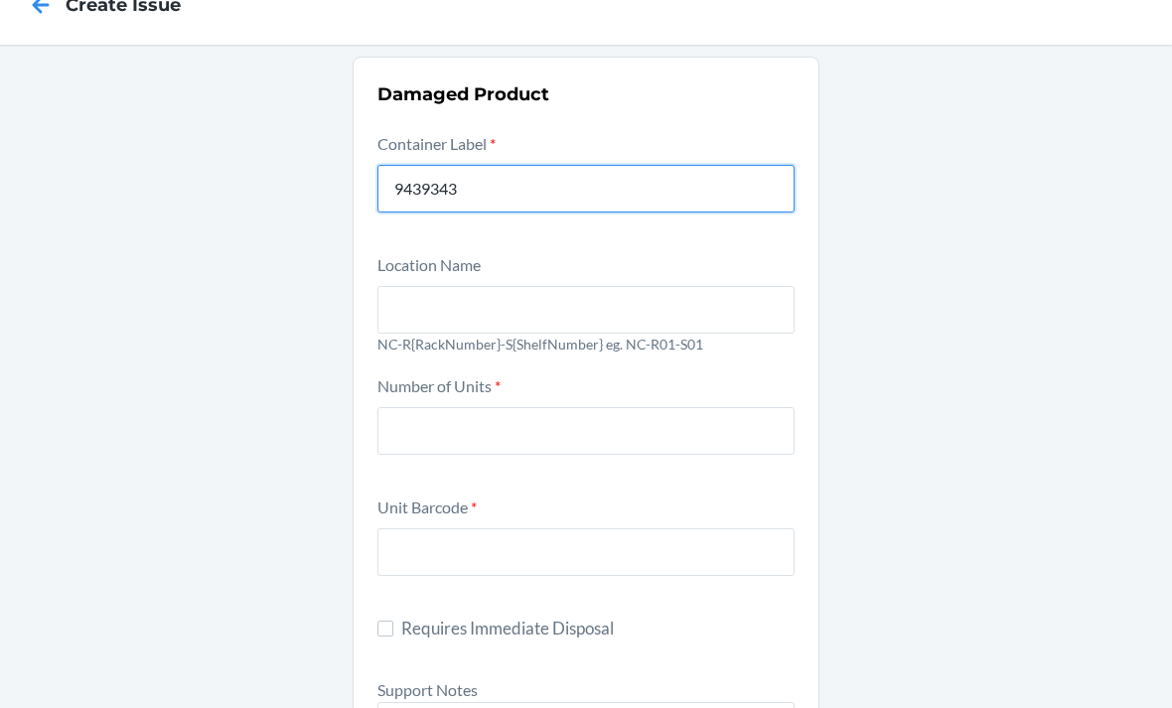
scroll to position [54, 0]
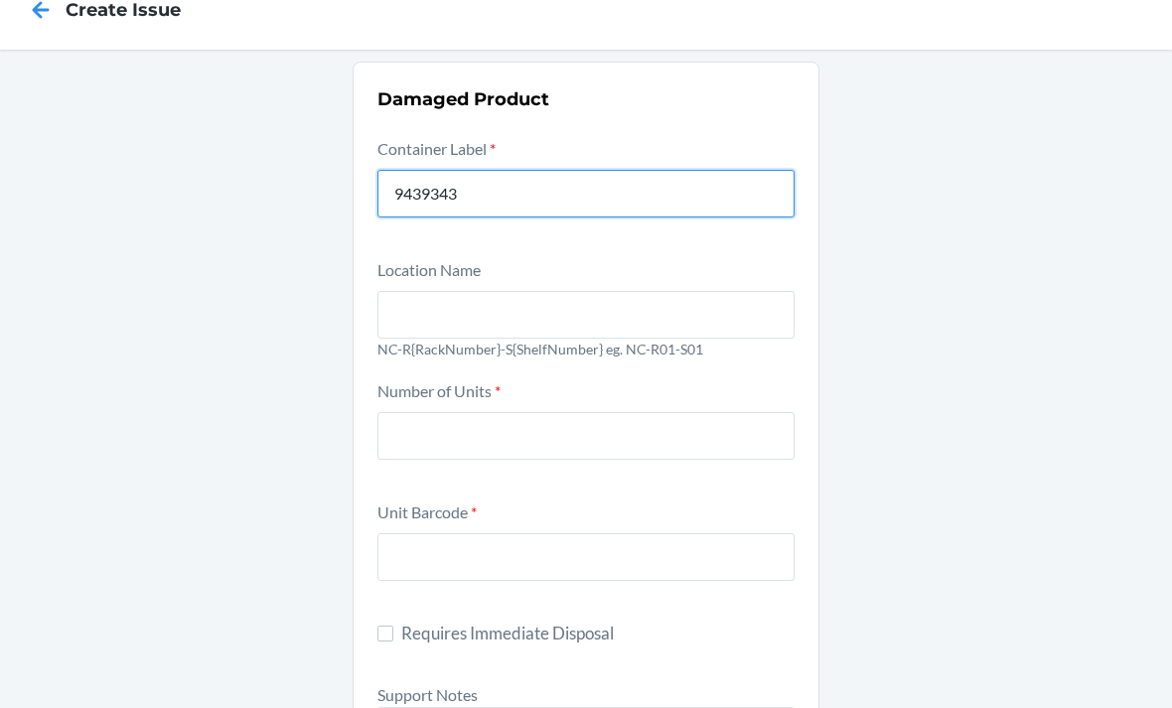
type input "9439343"
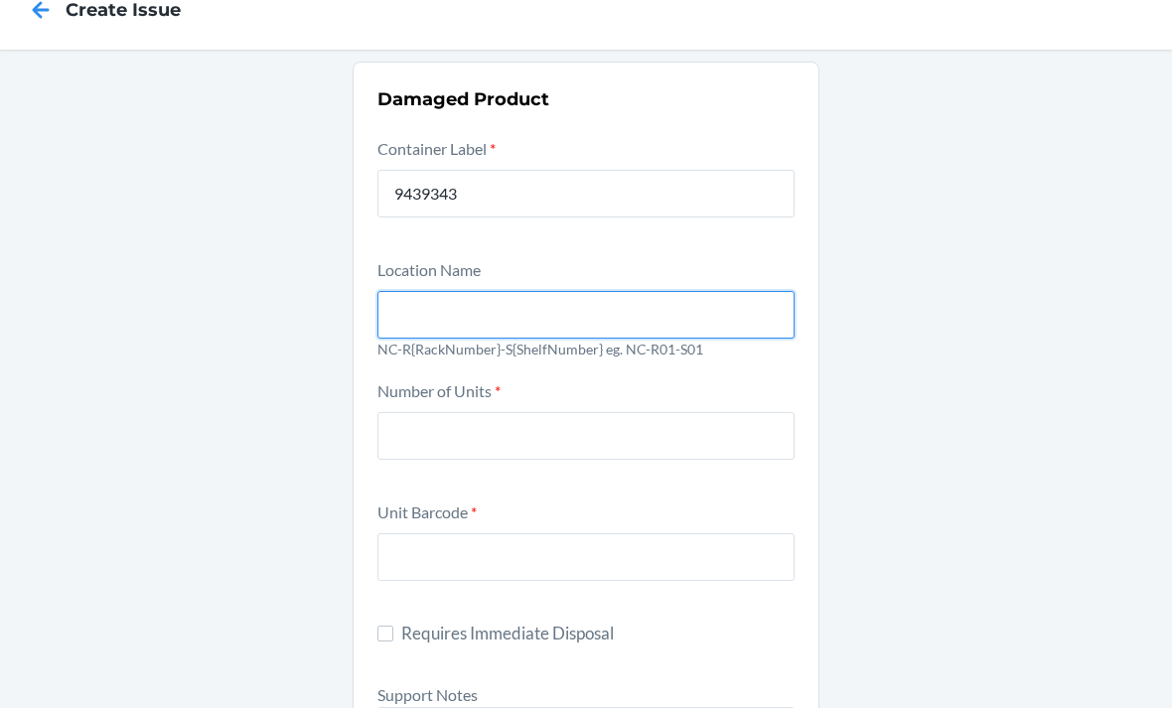
click at [693, 291] on input "text" at bounding box center [586, 315] width 417 height 48
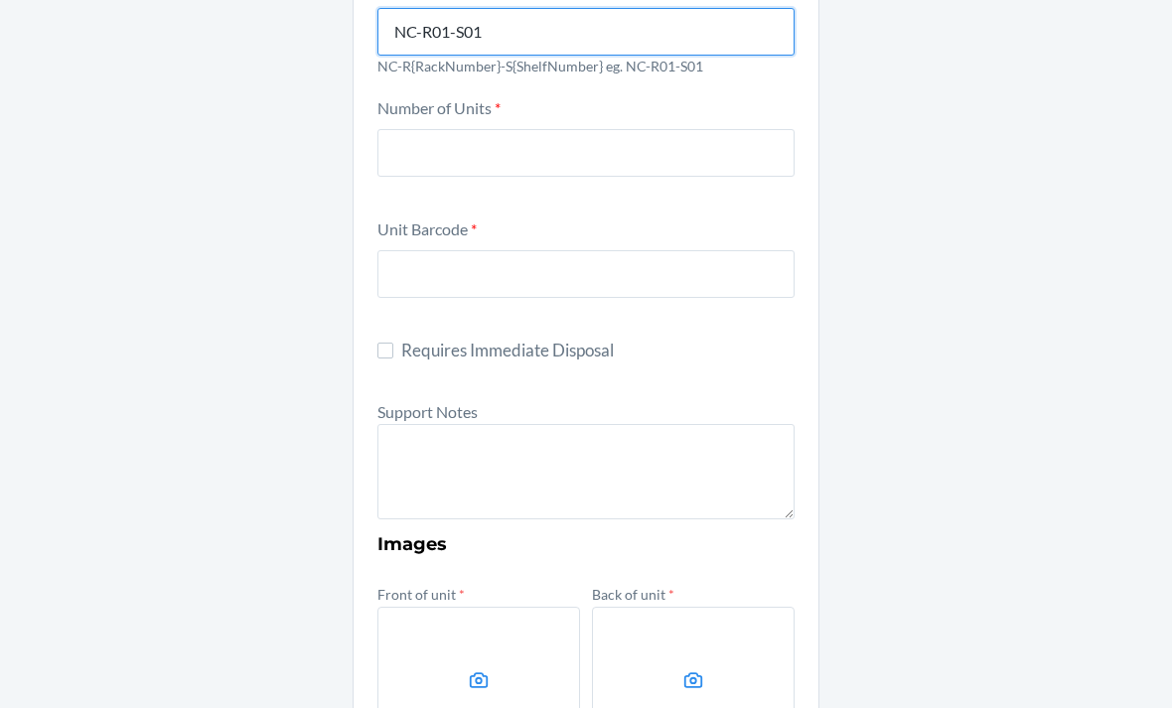
scroll to position [344, 0]
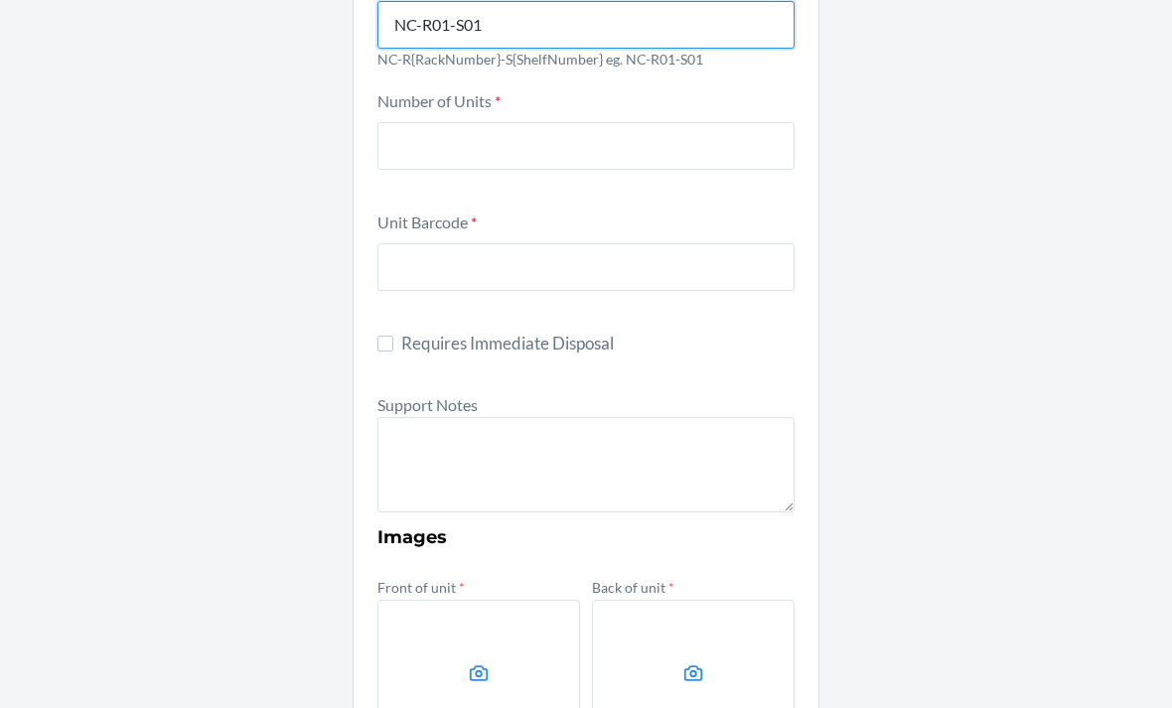
type input "NC-R01-S01"
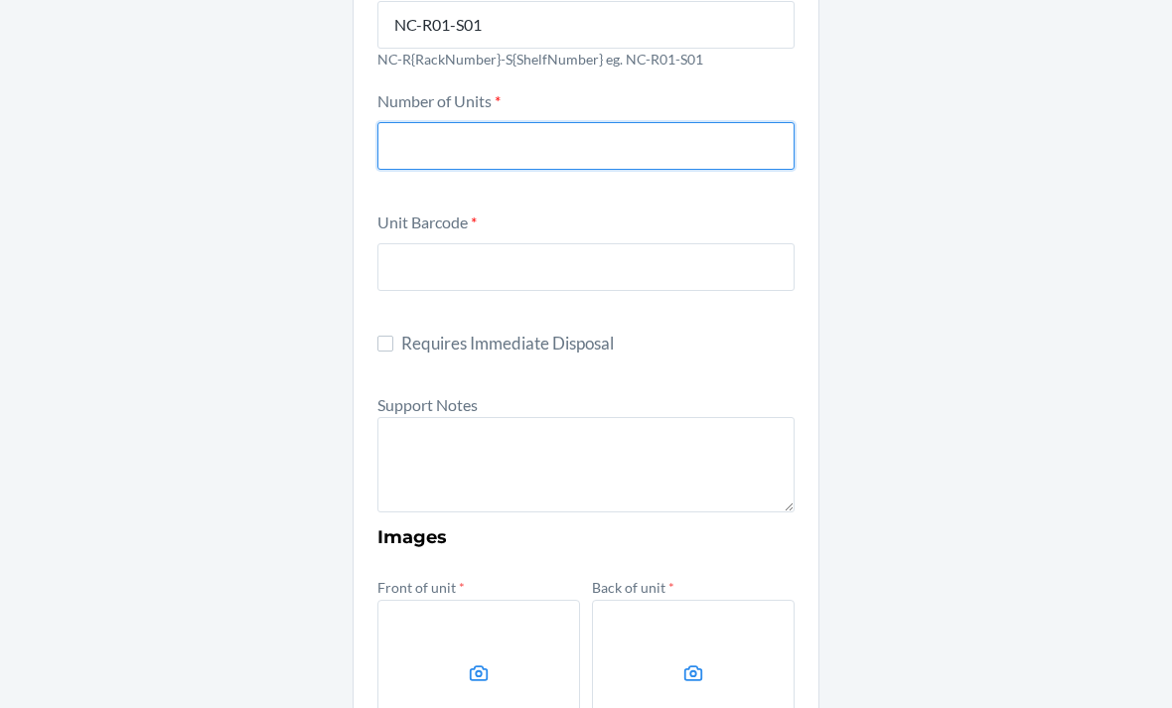
click at [667, 122] on input "number" at bounding box center [586, 146] width 417 height 48
type input "4"
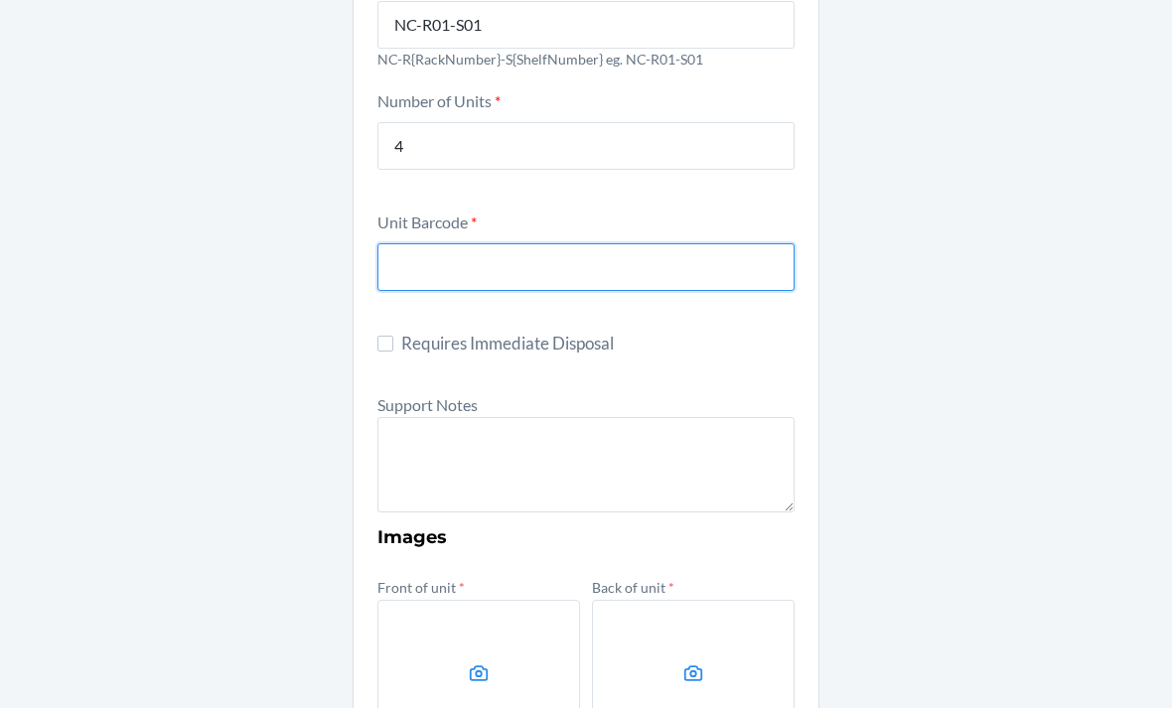
click at [700, 243] on input "text" at bounding box center [586, 267] width 417 height 48
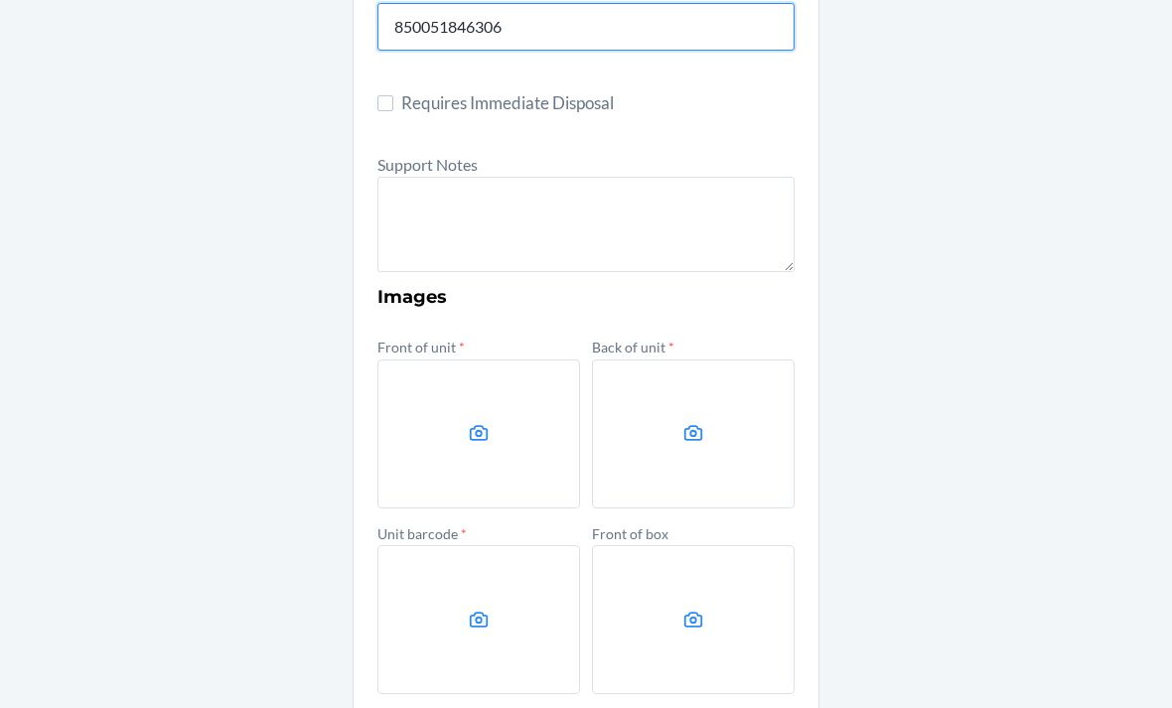
scroll to position [573, 0]
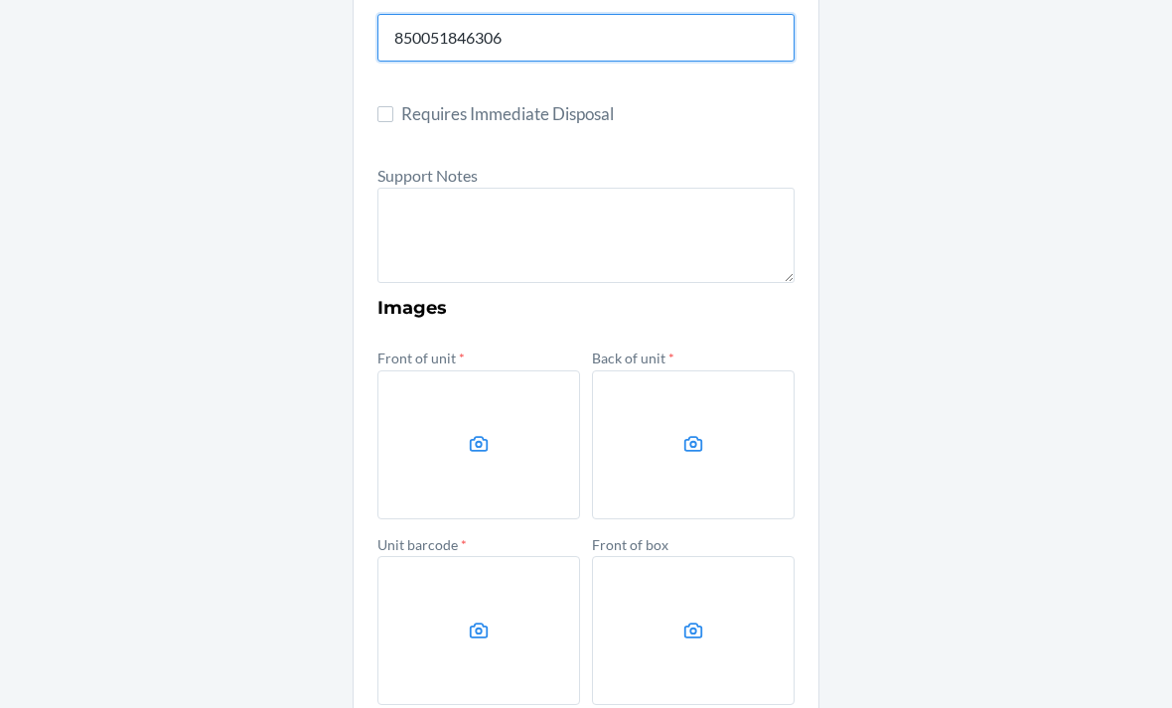
type input "850051846306"
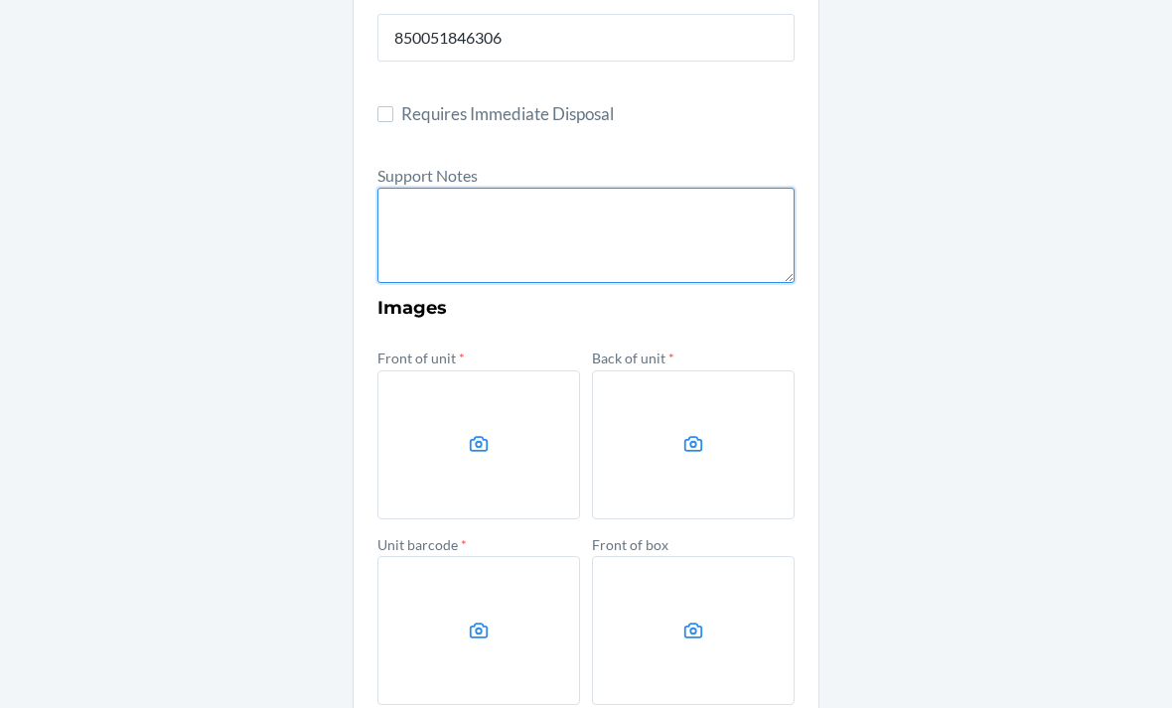
click at [657, 188] on textarea at bounding box center [586, 235] width 417 height 95
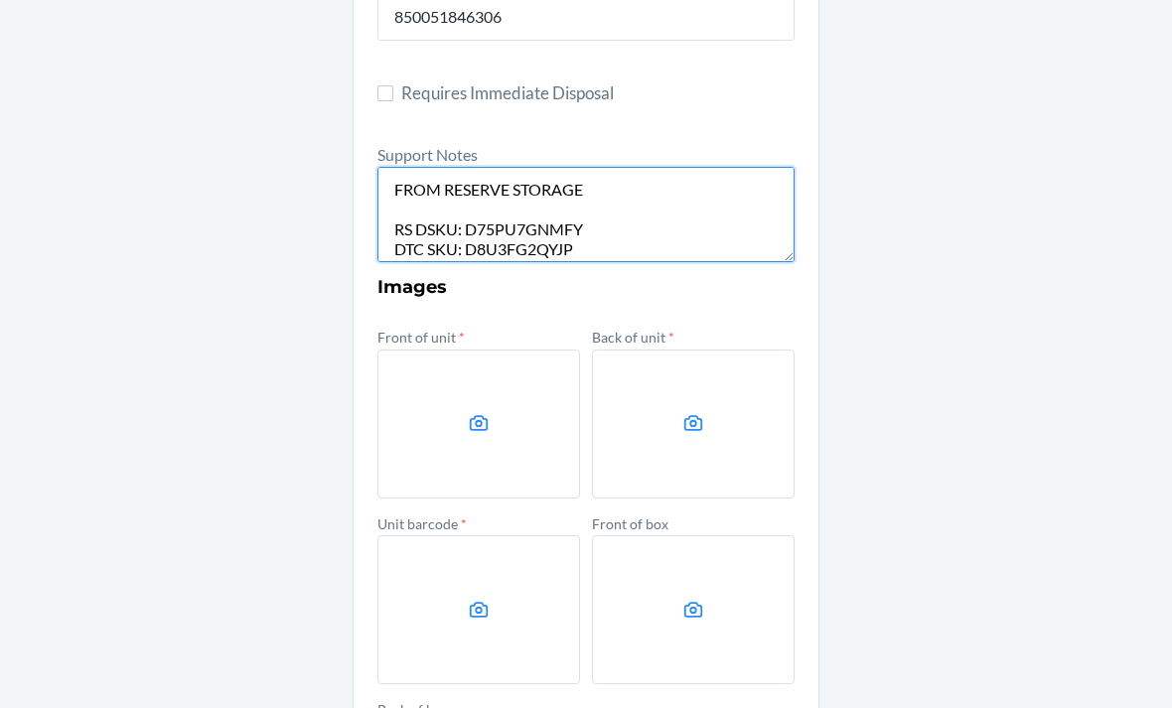
scroll to position [18, 0]
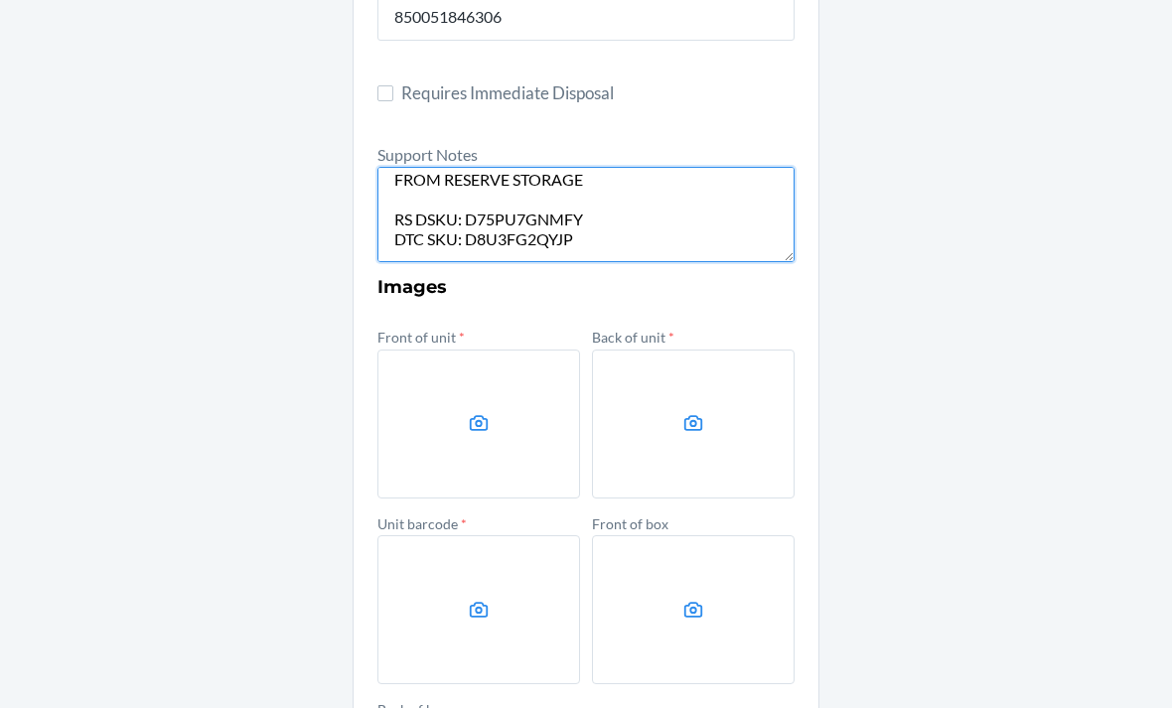
click at [465, 197] on textarea "FROM RESERVE STORAGE RS DSKU: D75PU7GNMFY DTC SKU: D8U3FG2QYJP" at bounding box center [586, 214] width 417 height 95
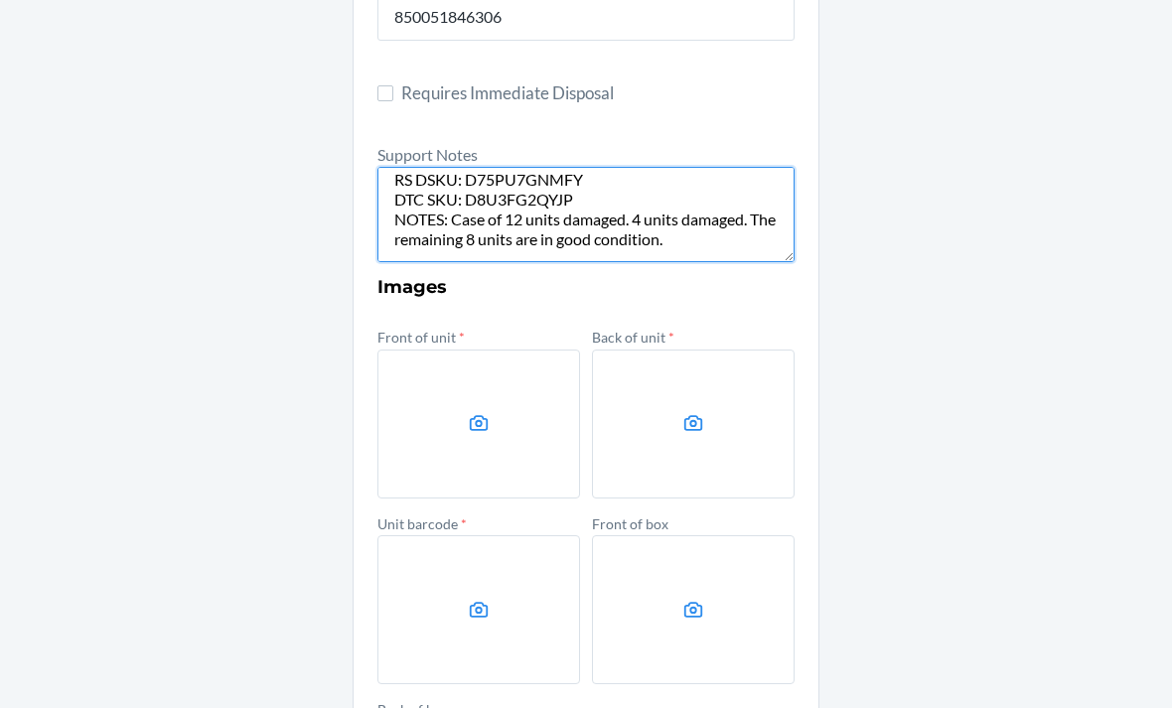
scroll to position [58, 0]
type textarea "FROM RESERVE STORAGE RS DSKU: D75PU7GNMFY DTC SKU: D8U3FG2QYJP NOTES: Case of 1…"
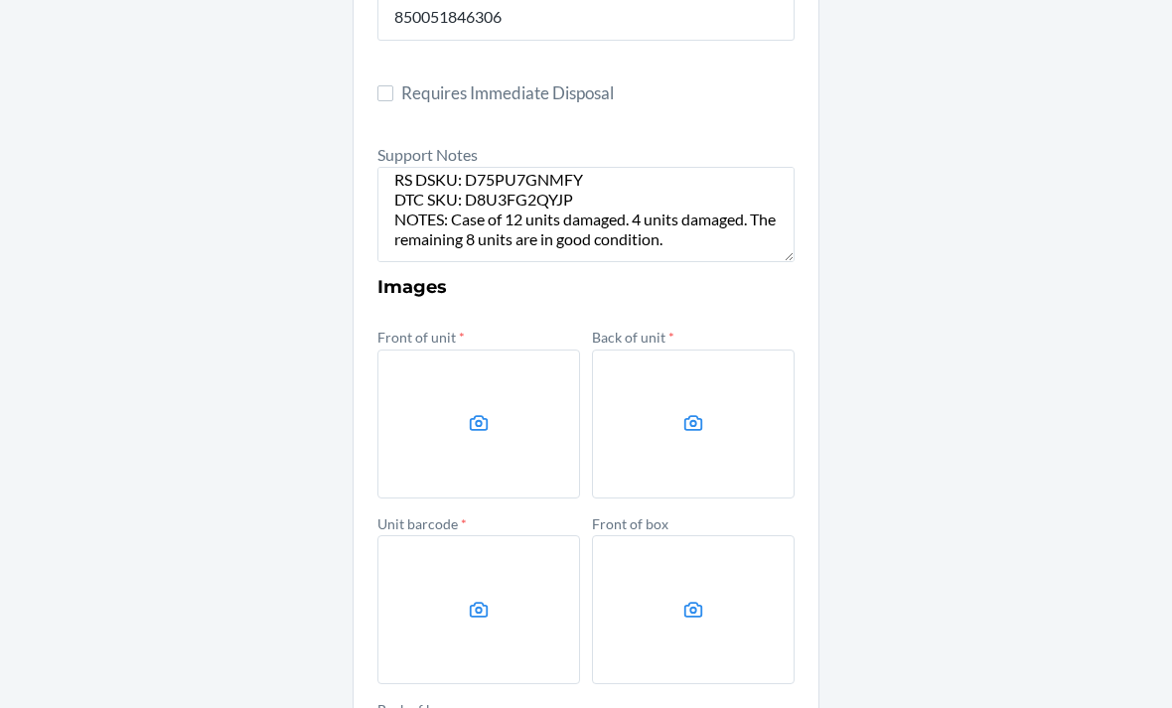
click at [525, 350] on label at bounding box center [479, 424] width 203 height 149
click at [0, 0] on input "file" at bounding box center [0, 0] width 0 height 0
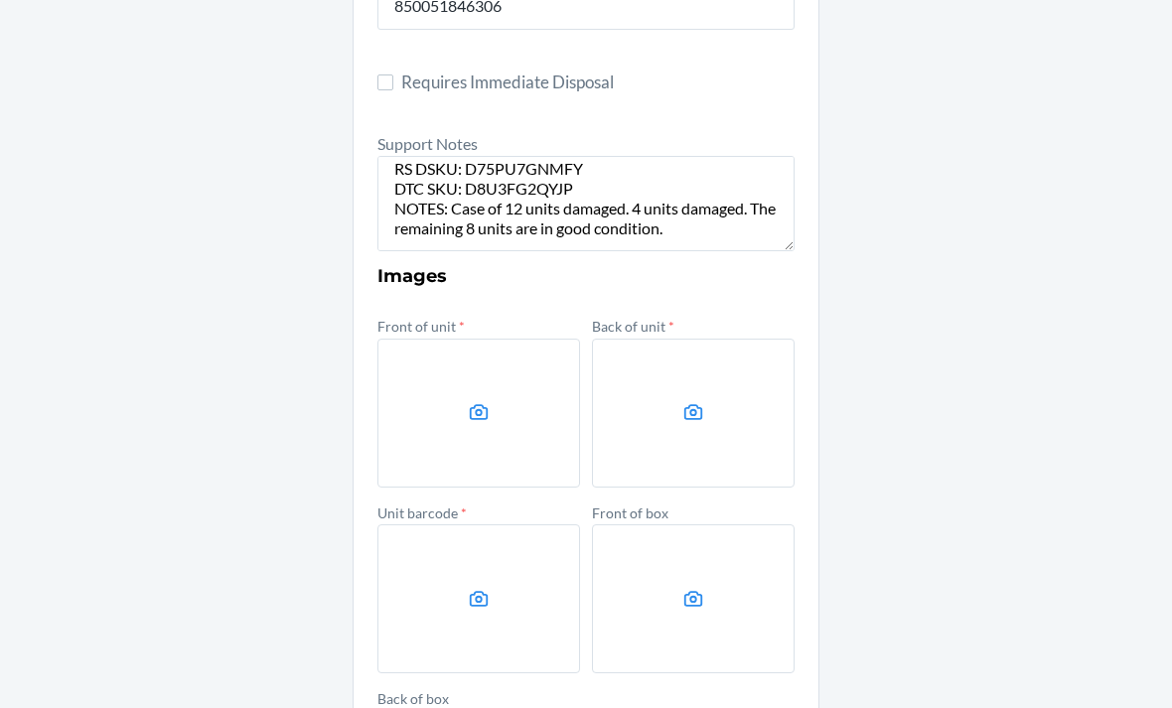
click at [542, 392] on label at bounding box center [479, 413] width 203 height 149
click at [0, 0] on input "file" at bounding box center [0, 0] width 0 height 0
click at [730, 385] on label at bounding box center [693, 413] width 203 height 149
click at [0, 0] on input "file" at bounding box center [0, 0] width 0 height 0
click at [715, 588] on label at bounding box center [693, 599] width 203 height 149
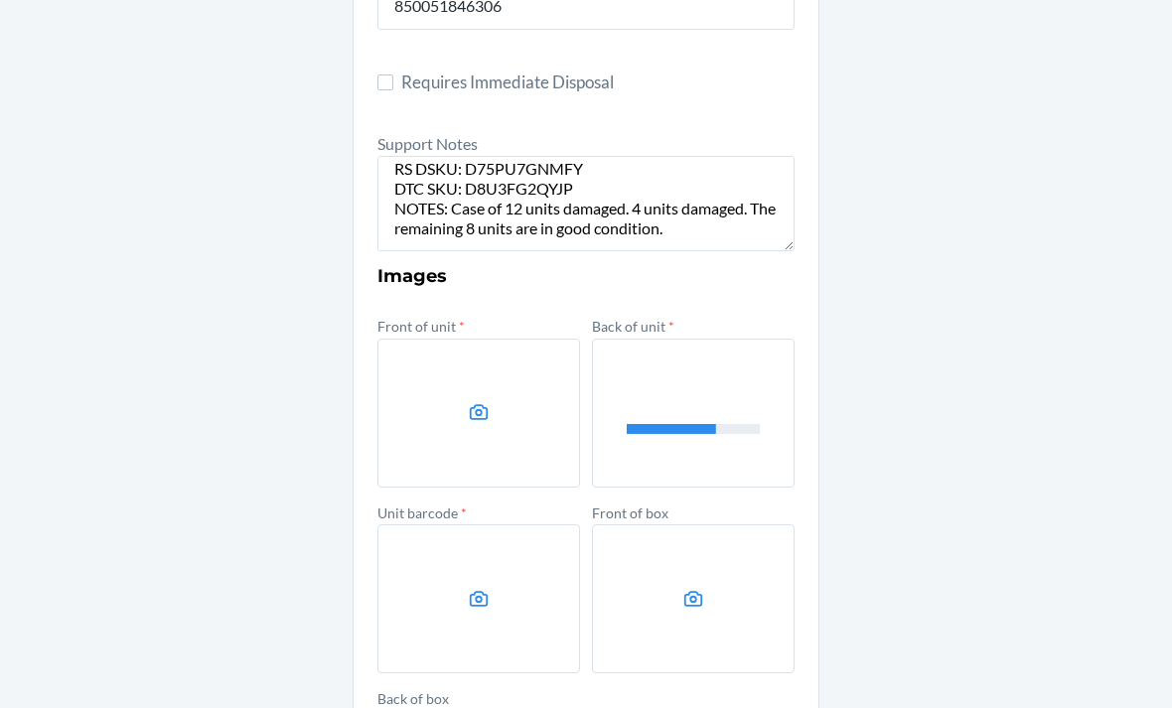
click at [0, 0] on input "file" at bounding box center [0, 0] width 0 height 0
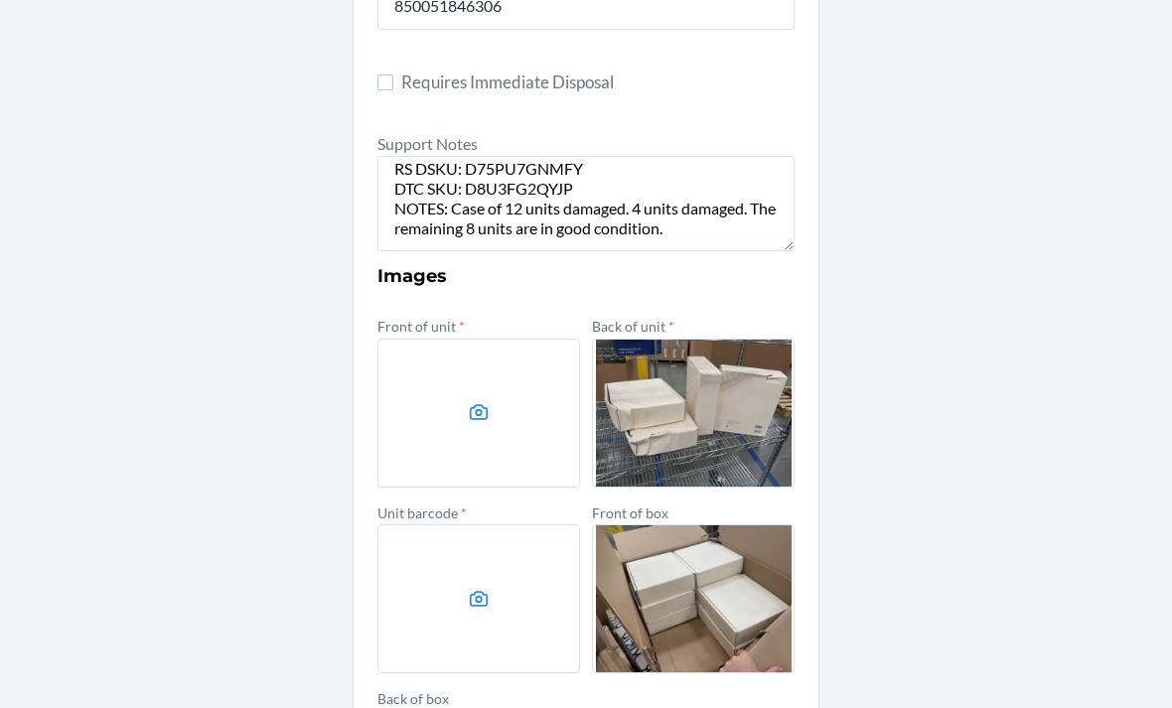
click at [536, 527] on label at bounding box center [479, 599] width 203 height 149
click at [0, 0] on input "file" at bounding box center [0, 0] width 0 height 0
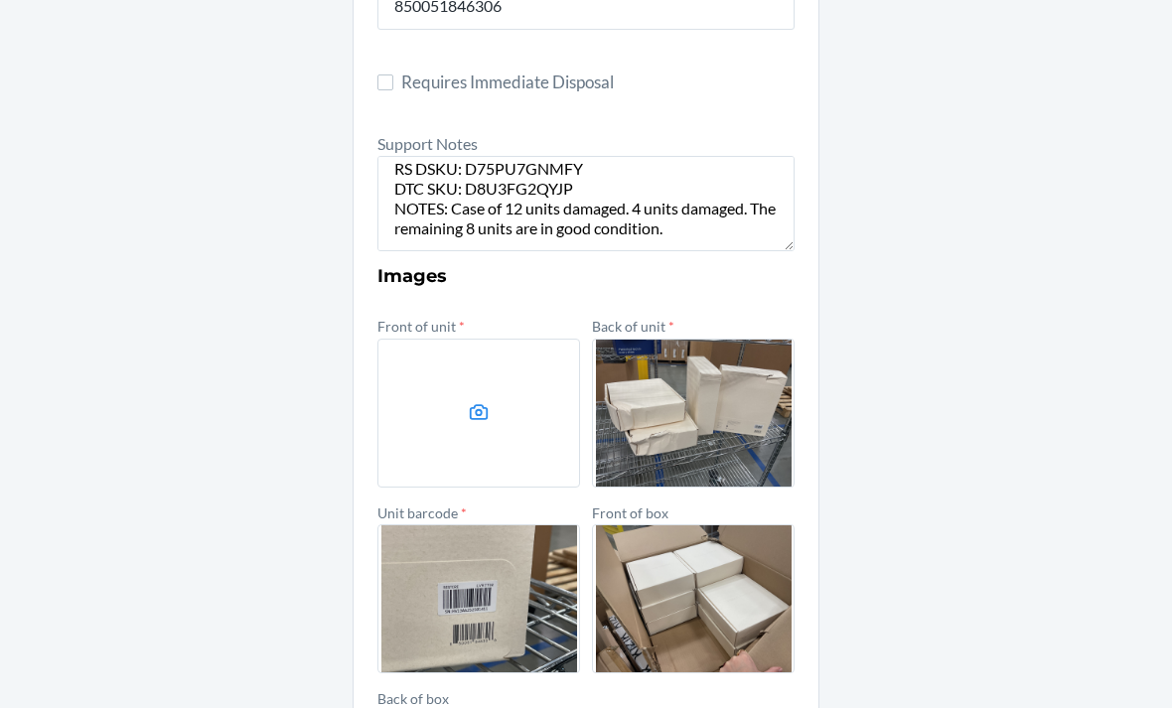
click at [479, 401] on icon at bounding box center [479, 412] width 23 height 23
click at [0, 0] on input "file" at bounding box center [0, 0] width 0 height 0
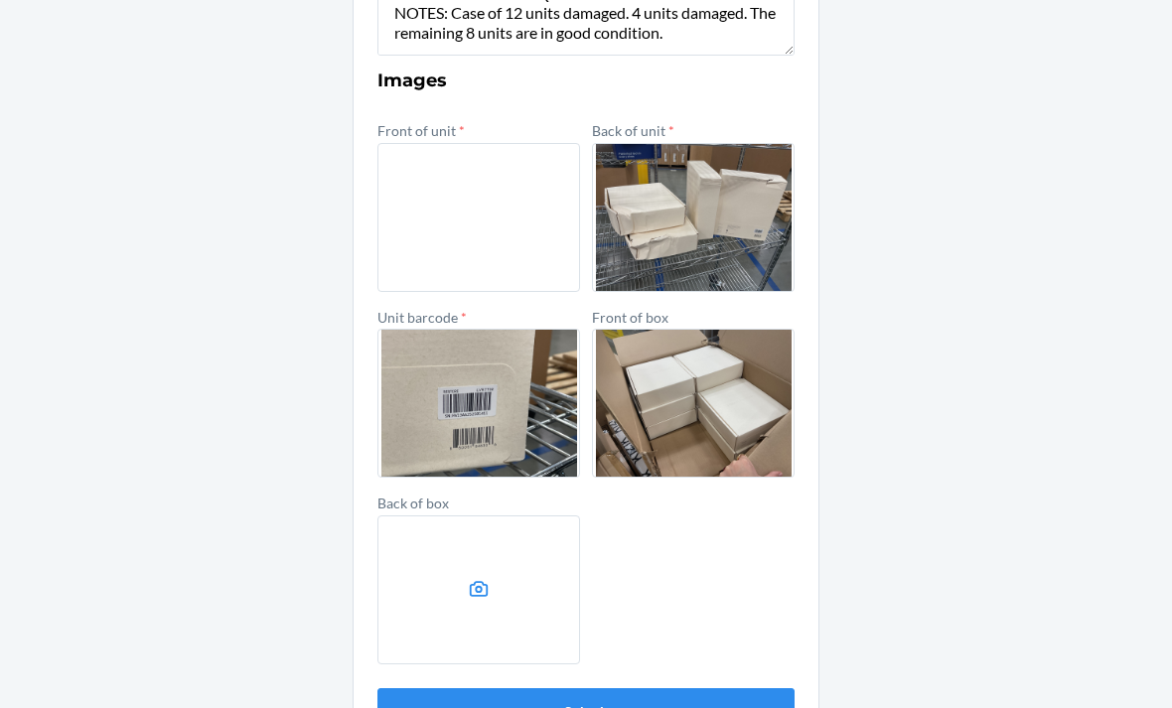
scroll to position [799, 0]
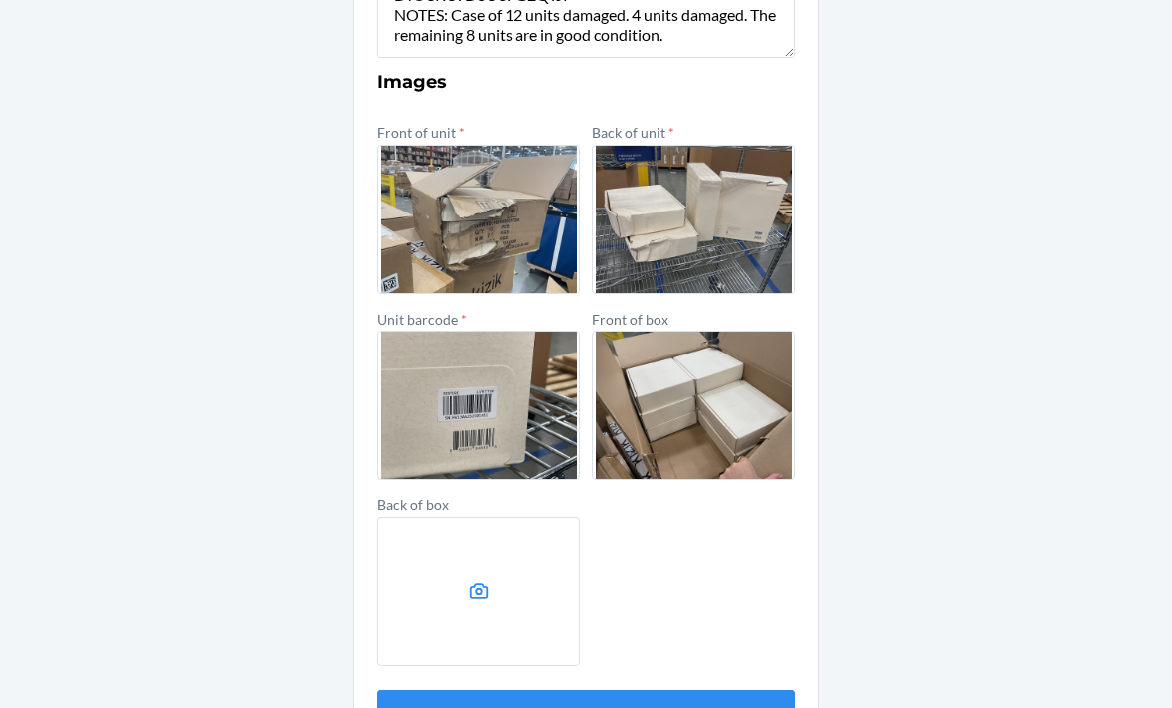
click at [462, 690] on button "Submit" at bounding box center [586, 714] width 417 height 48
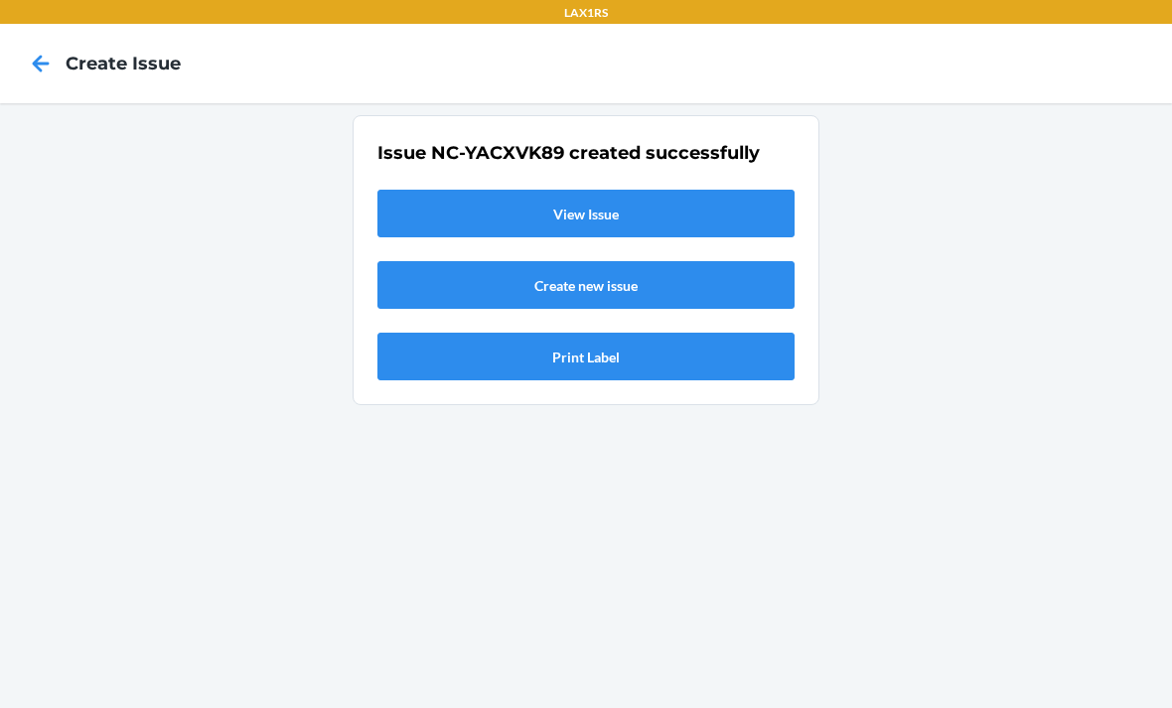
scroll to position [0, 0]
click at [599, 190] on link "View Issue" at bounding box center [586, 214] width 417 height 48
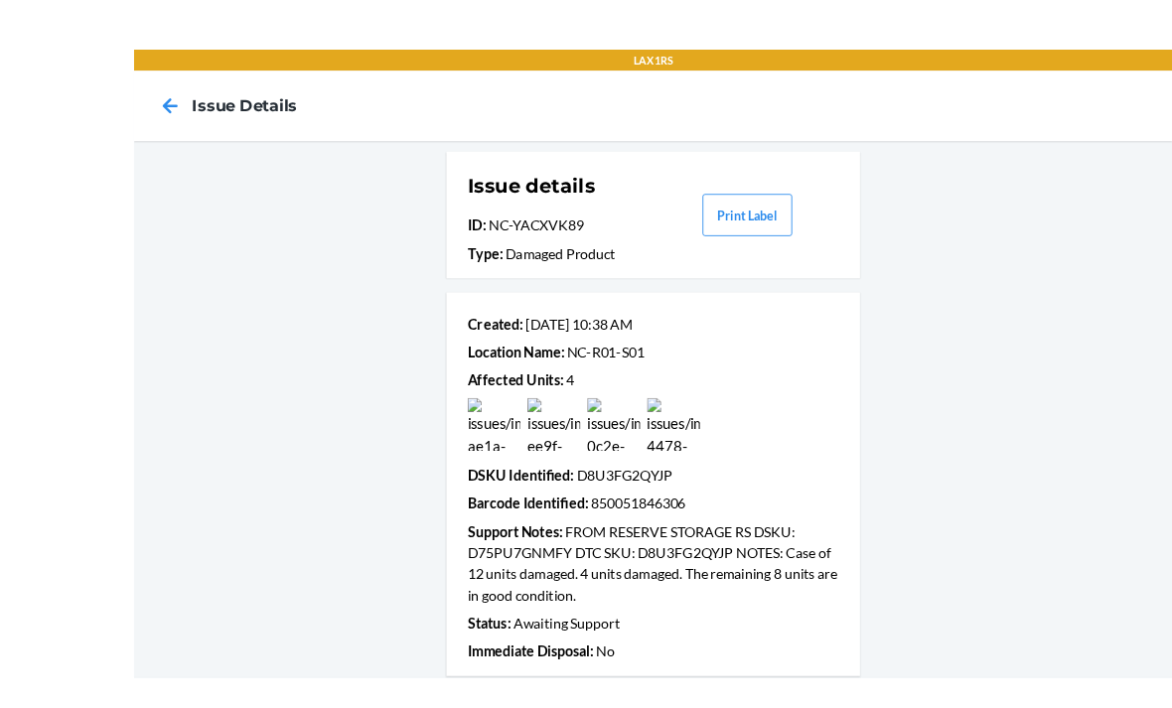
scroll to position [64, 0]
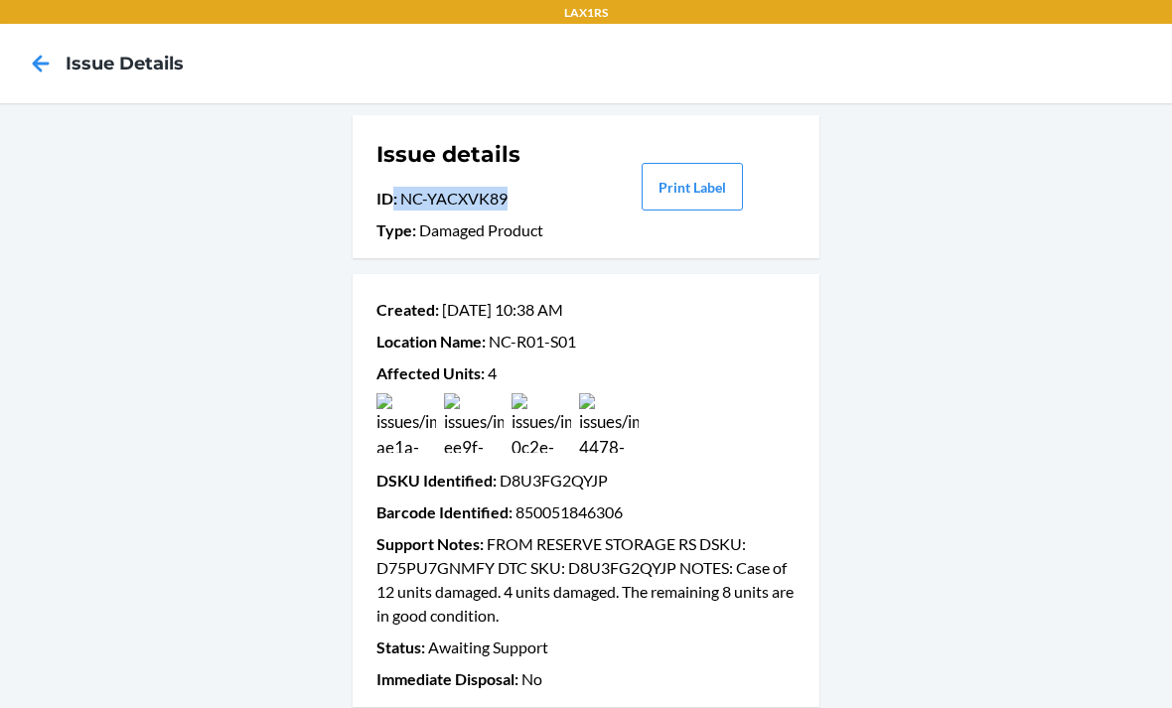
click at [825, 416] on div "Issue details ID : NC-YACXVK89 Type : Damaged Product Print Label Created : [DA…" at bounding box center [586, 411] width 1172 height 616
